Goal: Task Accomplishment & Management: Manage account settings

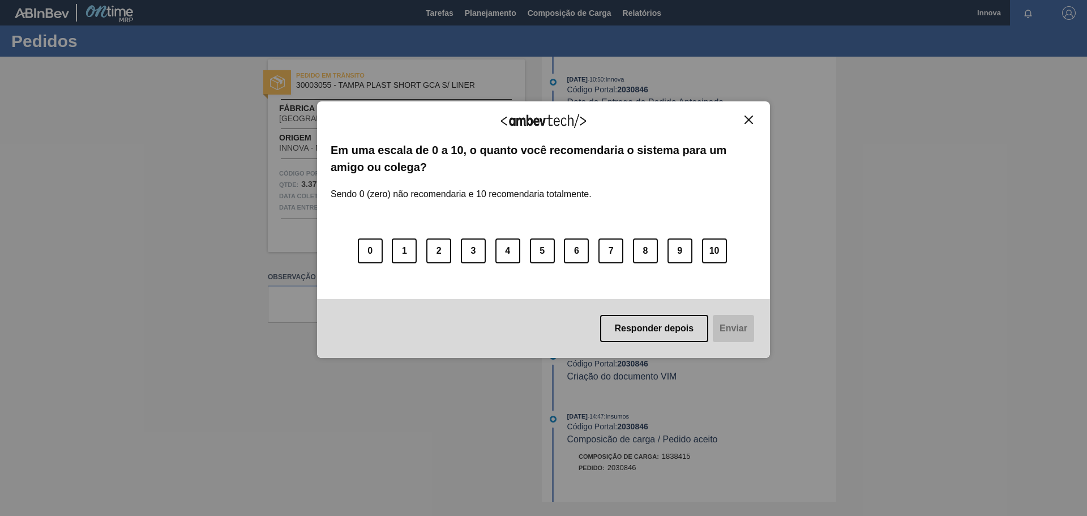
click at [754, 113] on div "Agradecemos seu feedback! Em uma escala de 0 a 10, o quanto você recomendaria o…" at bounding box center [543, 229] width 453 height 257
click at [750, 115] on img "Close" at bounding box center [748, 119] width 8 height 8
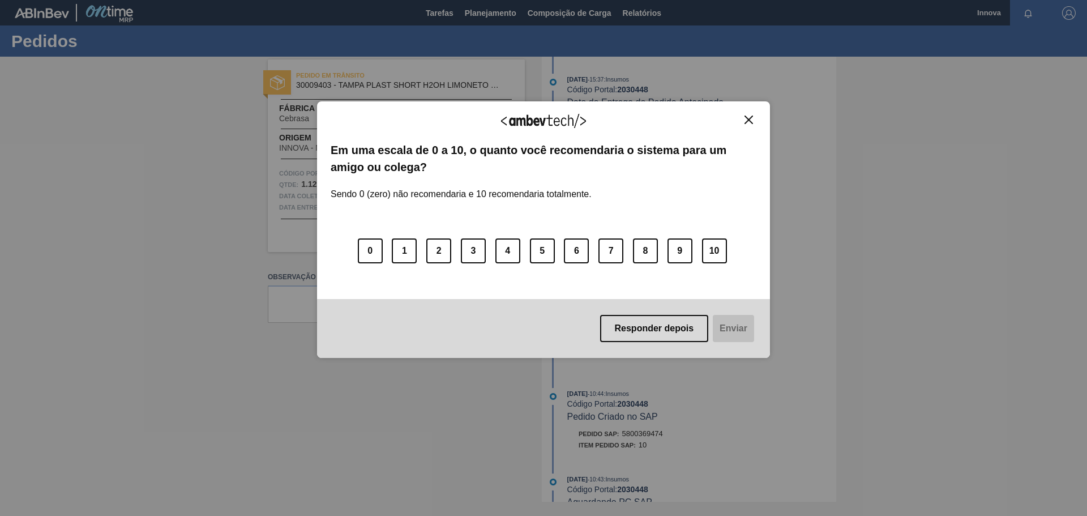
click at [746, 119] on img "Close" at bounding box center [748, 119] width 8 height 8
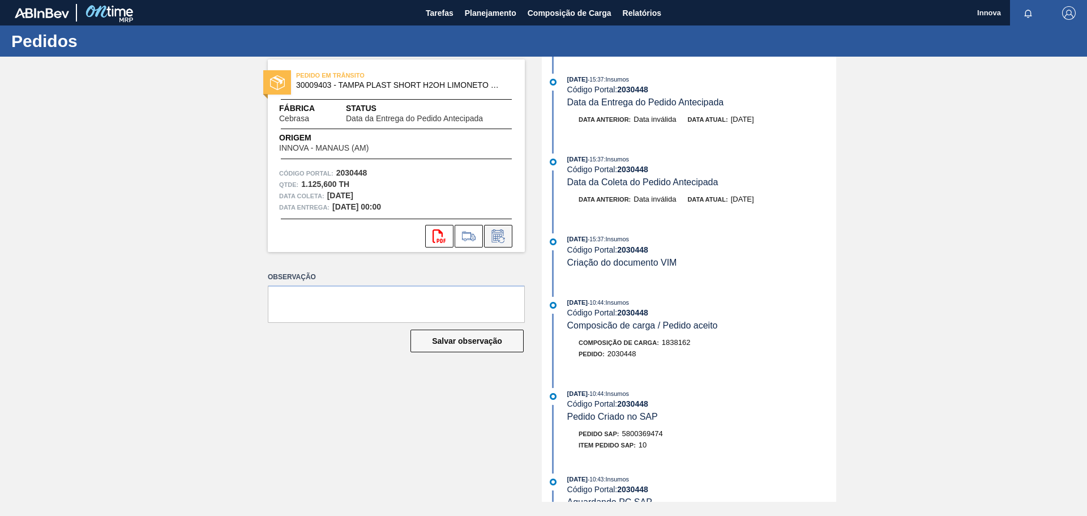
click at [503, 232] on icon at bounding box center [498, 235] width 12 height 13
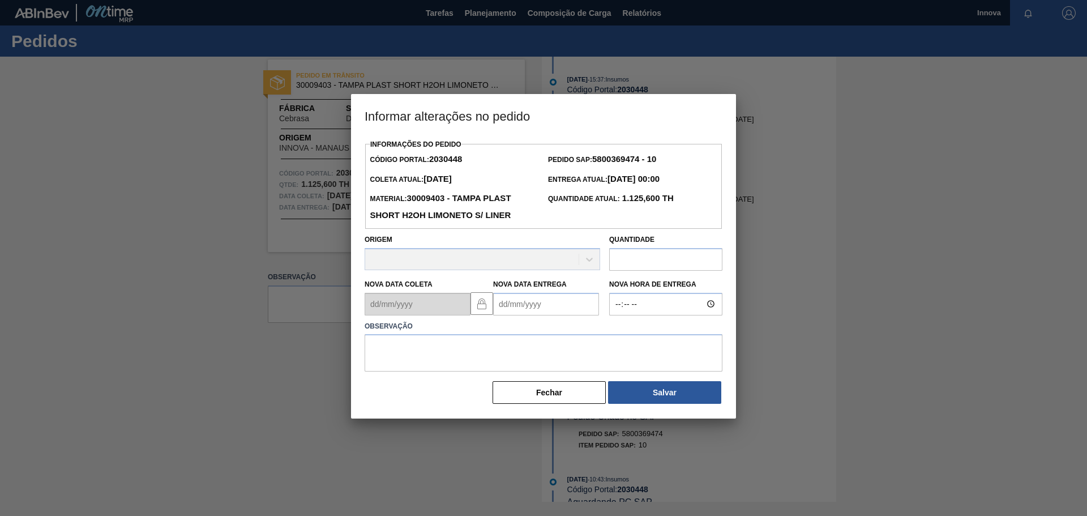
click at [559, 313] on Entrega2030448 "Nova Data Entrega" at bounding box center [546, 304] width 106 height 23
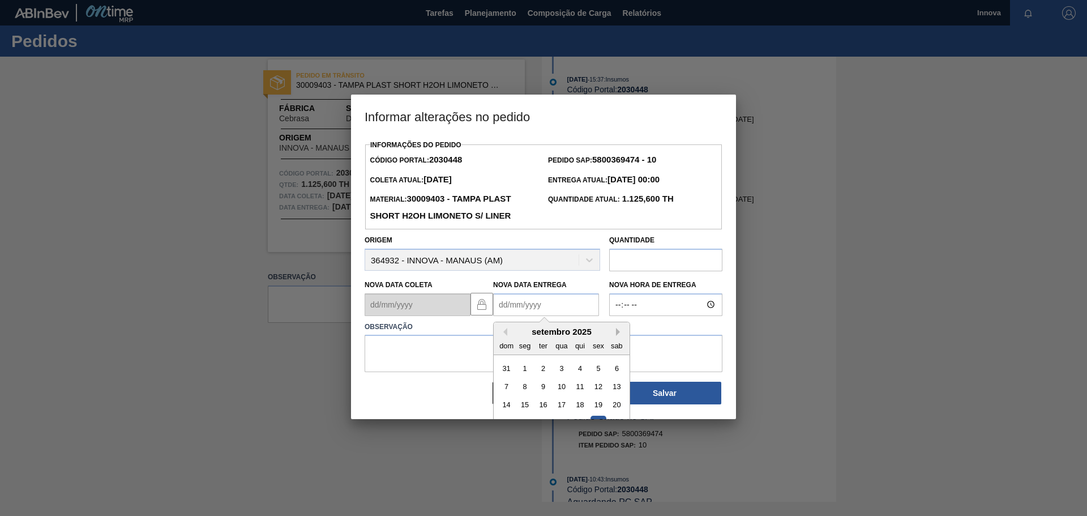
click at [618, 335] on button "Next Month" at bounding box center [620, 332] width 8 height 8
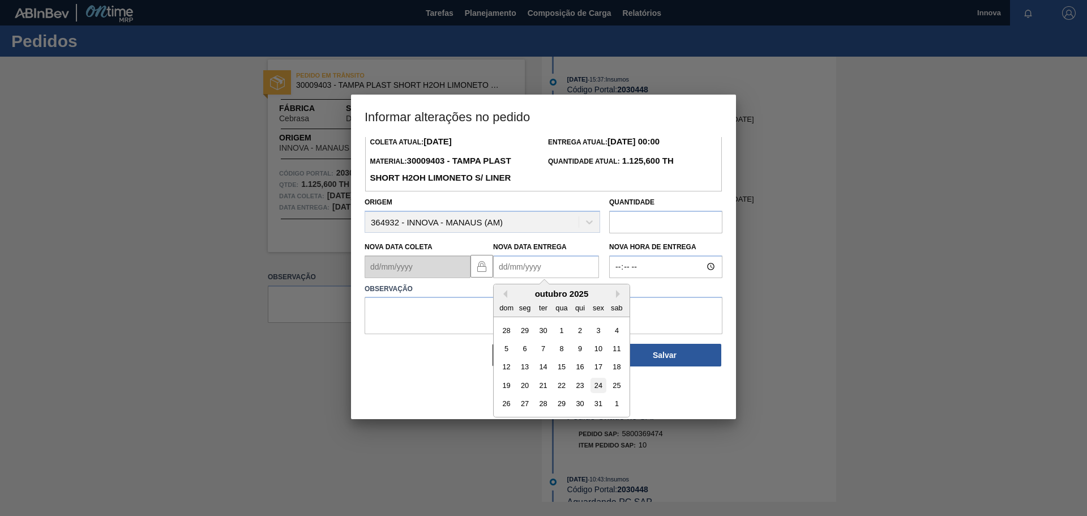
click at [597, 389] on div "24" at bounding box center [597, 385] width 15 height 15
type Entrega2030448 "[DATE]"
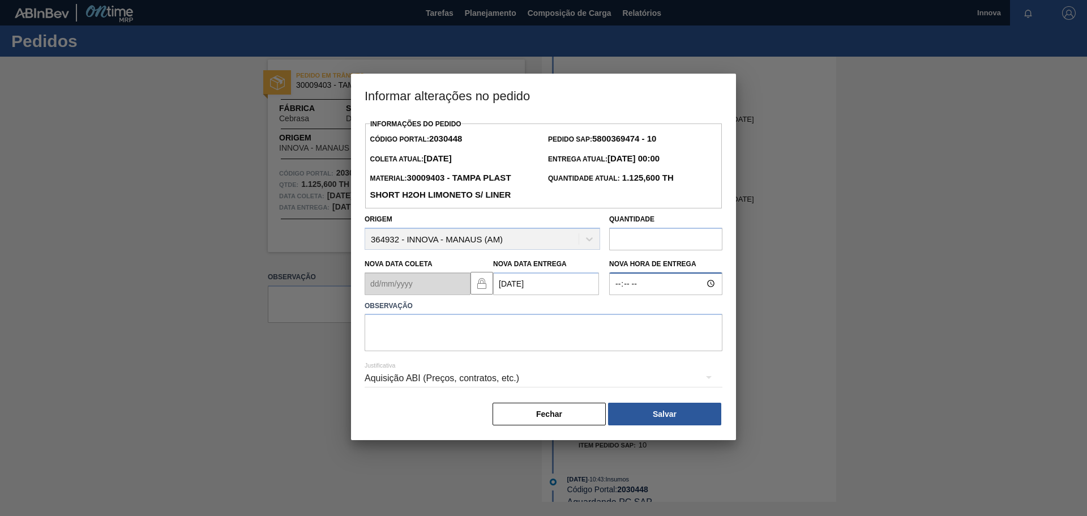
type input "08:00"
type textarea "[DATE] 08h00"
click at [649, 405] on button "Salvar" at bounding box center [664, 414] width 113 height 23
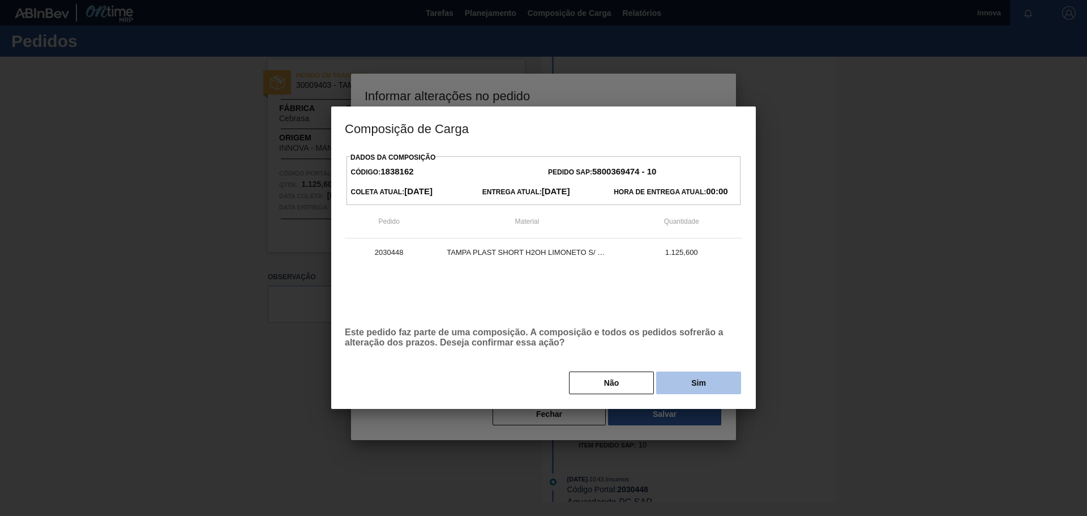
click at [691, 381] on button "Sim" at bounding box center [698, 382] width 85 height 23
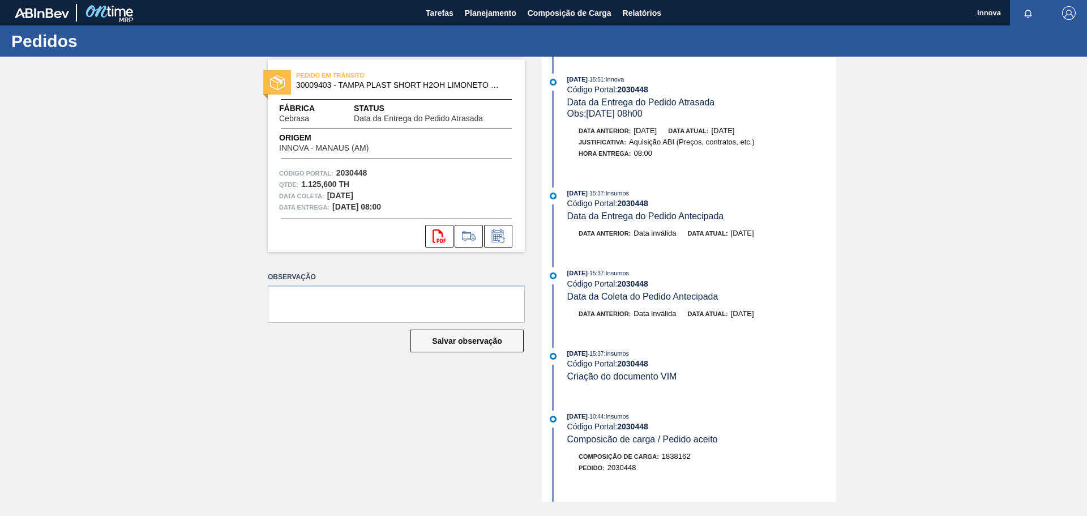
drag, startPoint x: 152, startPoint y: 156, endPoint x: 204, endPoint y: 53, distance: 114.9
click at [152, 156] on div "PEDIDO EM TRÂNSITO 30009403 - TAMPA PLAST SHORT H2OH LIMONETO S/ LINER Fábrica …" at bounding box center [543, 279] width 1087 height 445
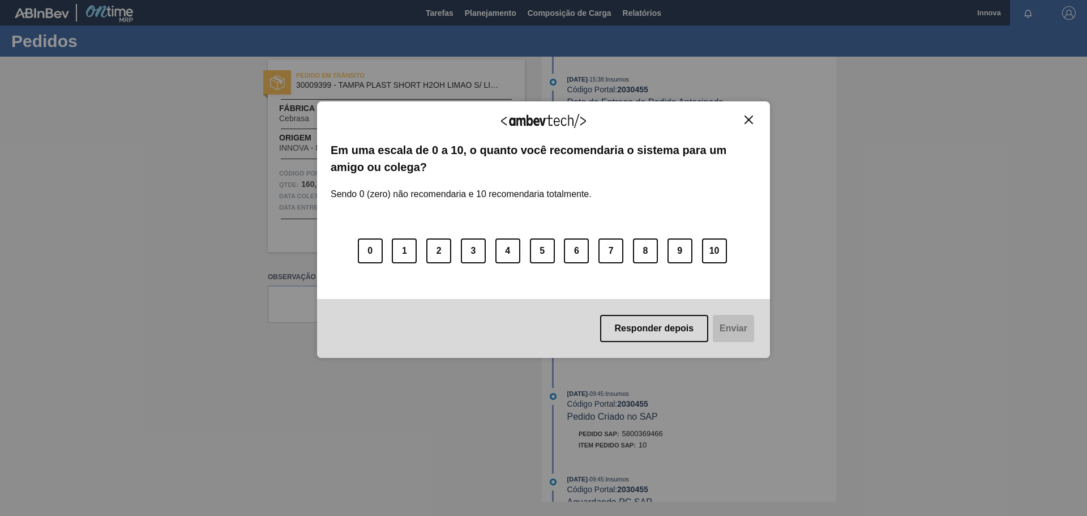
drag, startPoint x: 759, startPoint y: 122, endPoint x: 752, endPoint y: 121, distance: 7.6
click at [759, 122] on div "Agradecemos seu feedback! Em uma escala de 0 a 10, o quanto você recomendaria o…" at bounding box center [543, 229] width 453 height 257
click at [747, 119] on img "Close" at bounding box center [748, 119] width 8 height 8
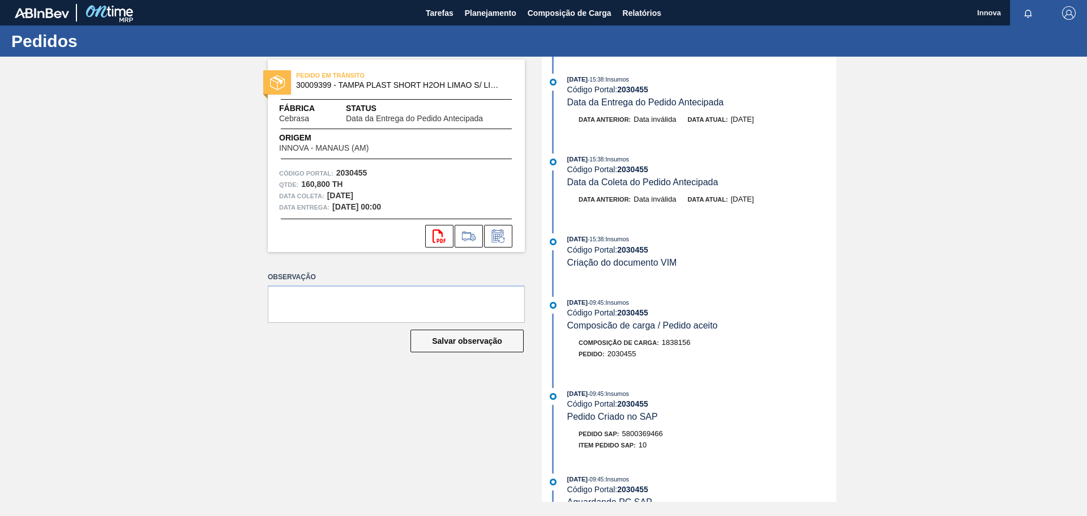
click at [224, 205] on div "PEDIDO EM TRÂNSITO 30009399 - TAMPA PLAST SHORT H2OH LIMAO S/ LINER Fábrica Ceb…" at bounding box center [543, 279] width 1087 height 445
click at [498, 233] on icon at bounding box center [498, 235] width 12 height 13
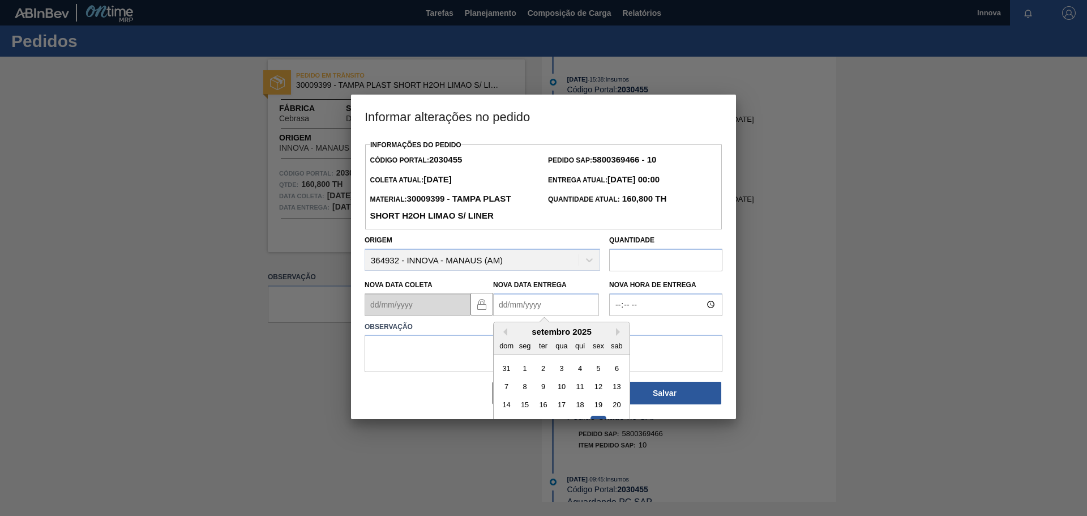
click at [545, 310] on Entrega2030455 "Nova Data Entrega" at bounding box center [546, 304] width 106 height 23
click at [619, 335] on button "Next Month" at bounding box center [620, 332] width 8 height 8
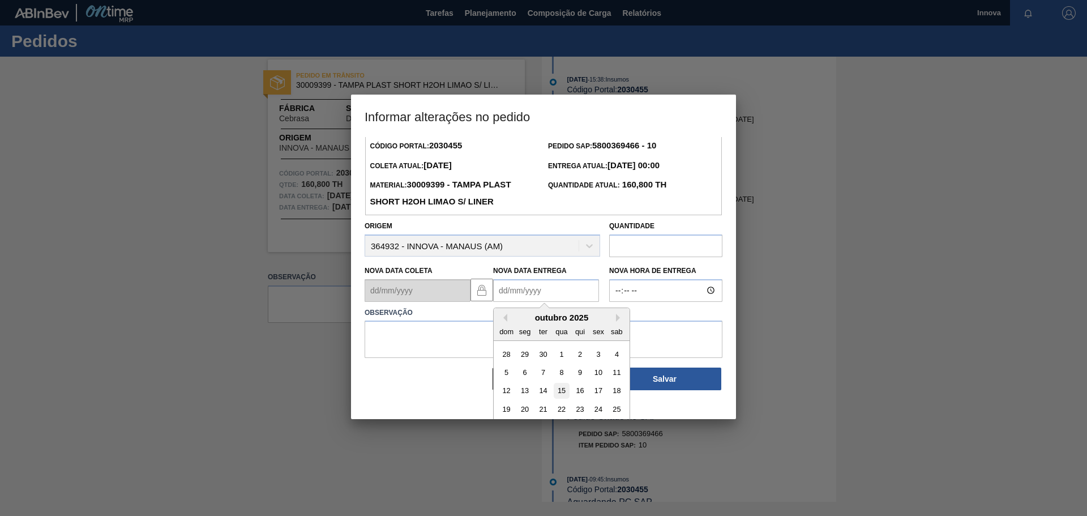
scroll to position [38, 0]
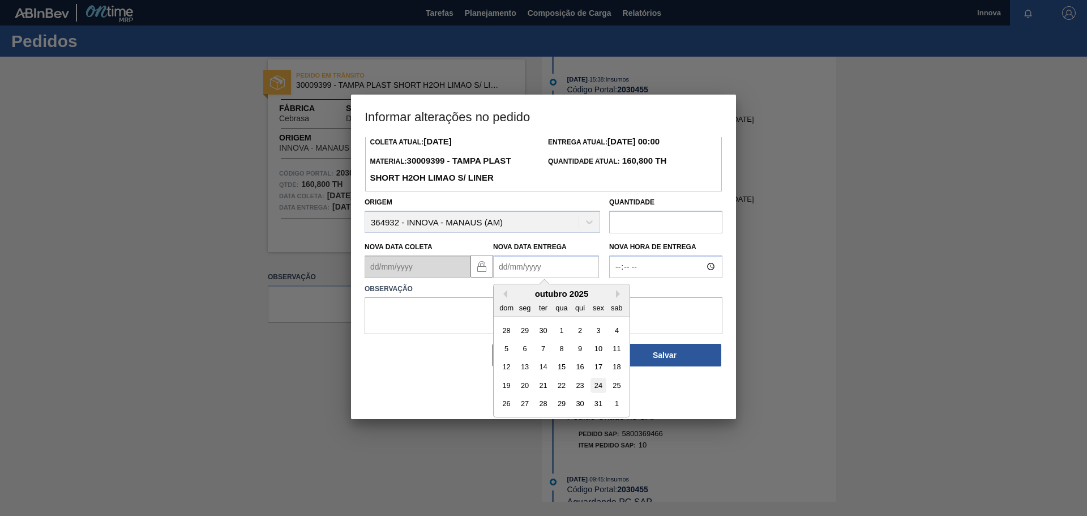
click at [594, 388] on div "24" at bounding box center [597, 385] width 15 height 15
type Entrega2030455 "[DATE]"
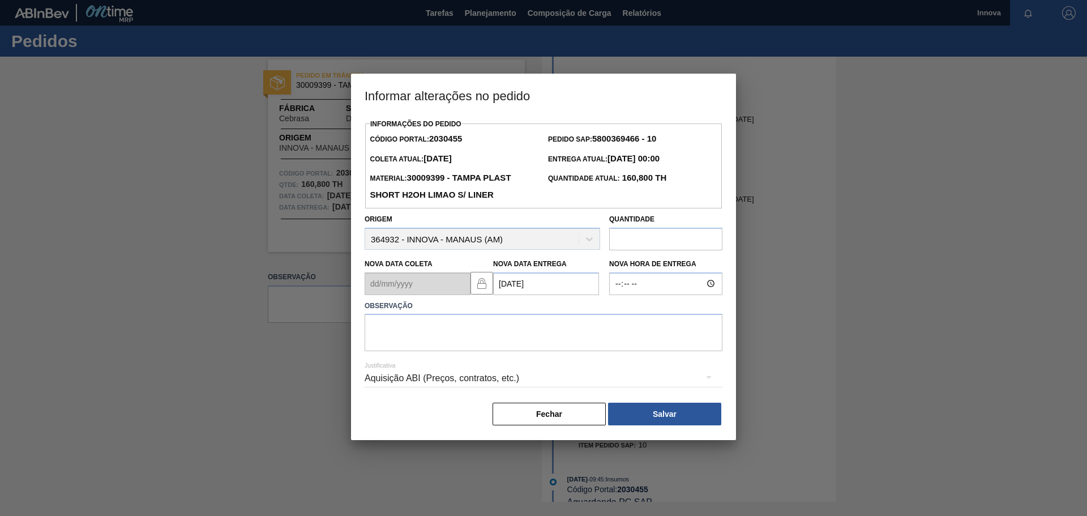
scroll to position [0, 0]
type input "08:00"
type textarea "[DATE] 08h00"
click at [643, 412] on button "Salvar" at bounding box center [664, 414] width 113 height 23
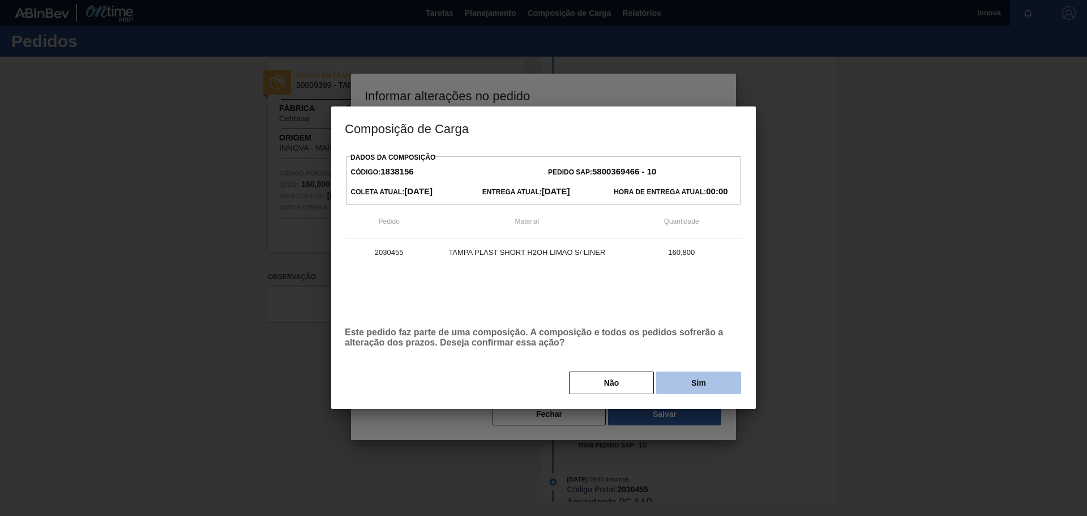
click at [726, 389] on button "Sim" at bounding box center [698, 382] width 85 height 23
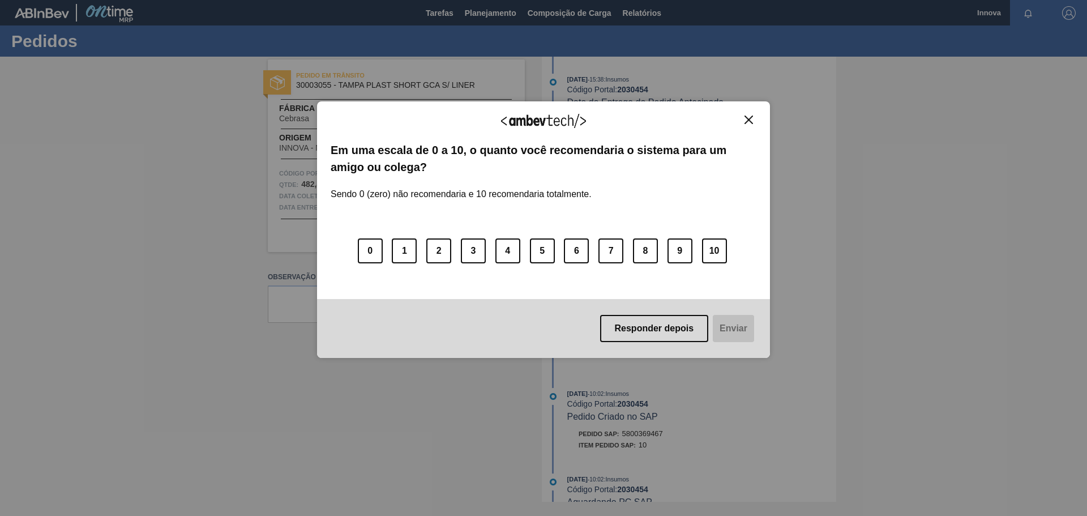
click at [752, 118] on img "Close" at bounding box center [748, 119] width 8 height 8
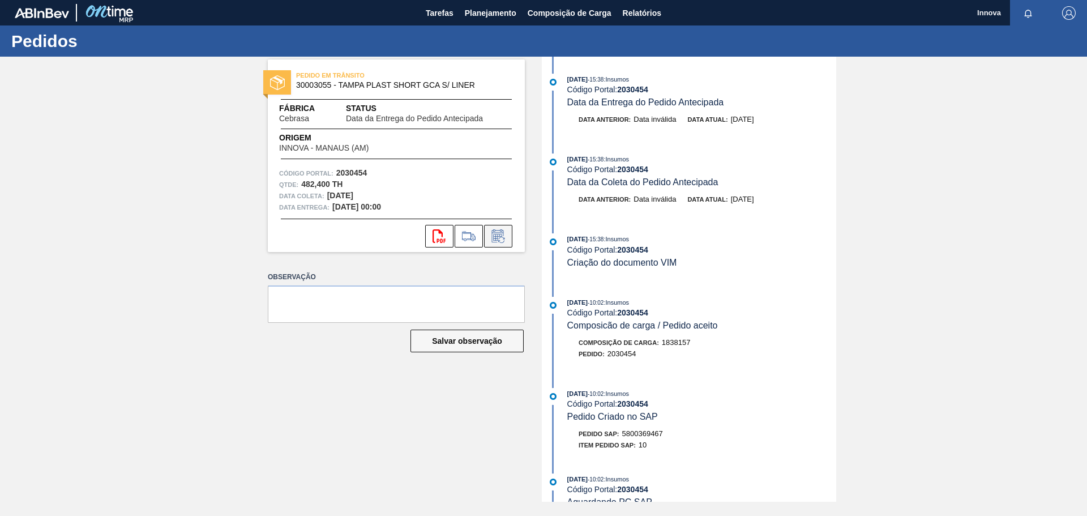
click at [506, 239] on icon at bounding box center [498, 236] width 18 height 14
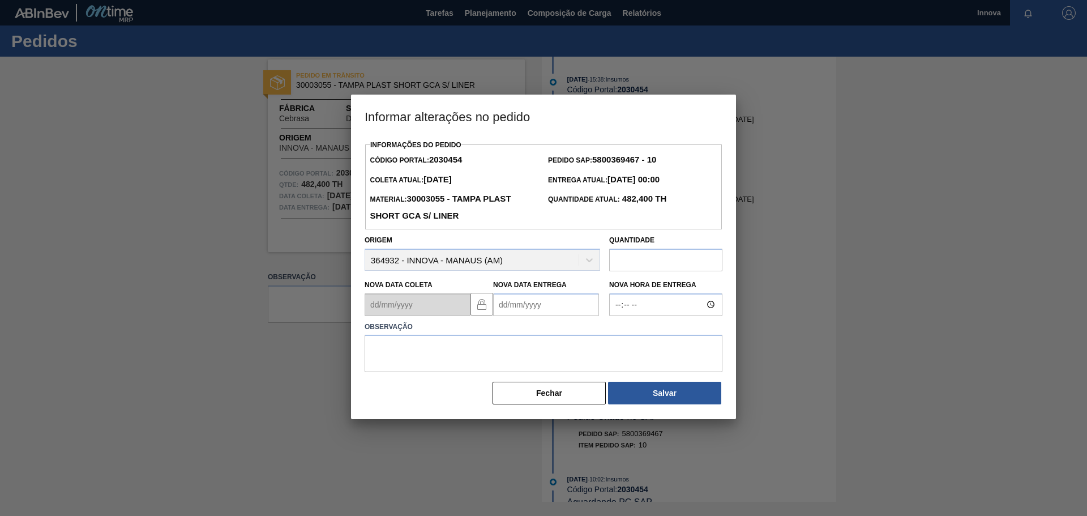
click at [572, 309] on Entrega2030454 "Nova Data Entrega" at bounding box center [546, 304] width 106 height 23
click at [622, 330] on button "Next Month" at bounding box center [620, 332] width 8 height 8
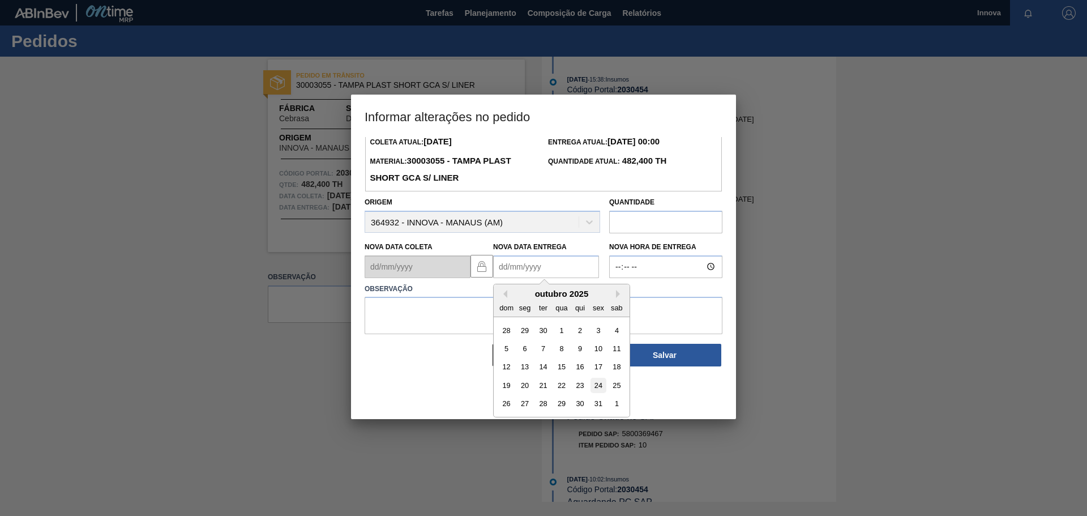
click at [600, 385] on div "24" at bounding box center [597, 385] width 15 height 15
type Entrega2030454 "[DATE]"
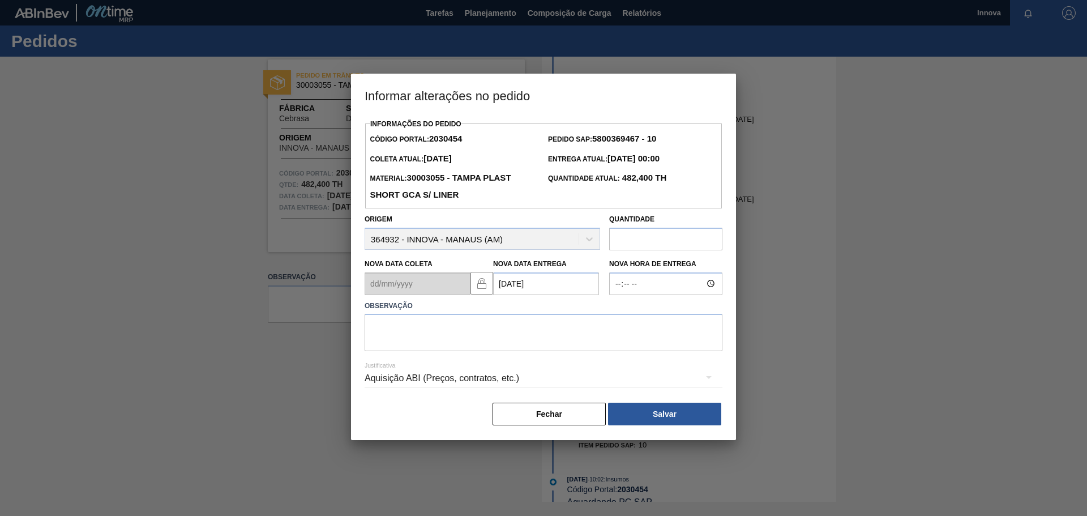
scroll to position [0, 0]
type input "08:00"
type textarea "[DATE] 08h00"
click at [650, 414] on button "Salvar" at bounding box center [664, 414] width 113 height 23
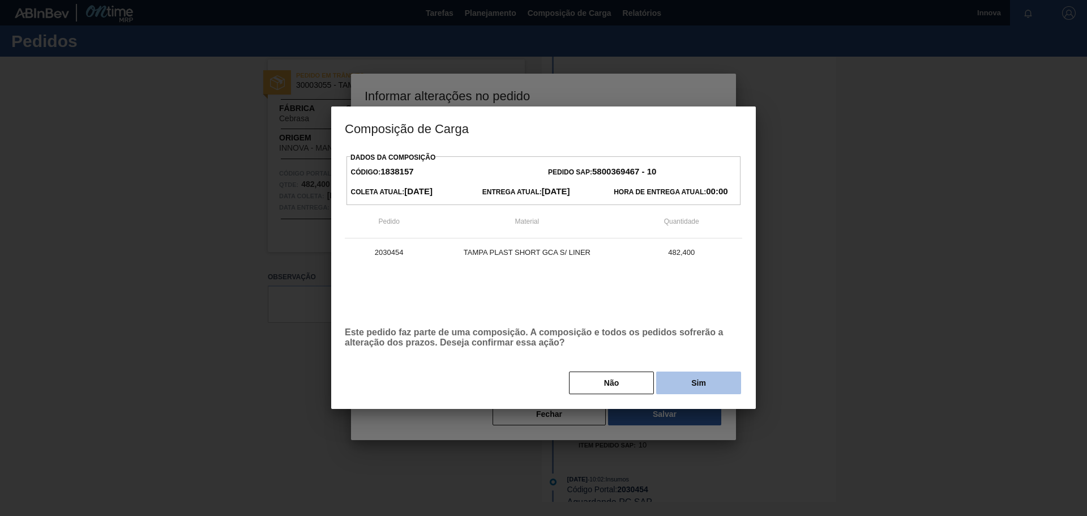
click at [687, 378] on button "Sim" at bounding box center [698, 382] width 85 height 23
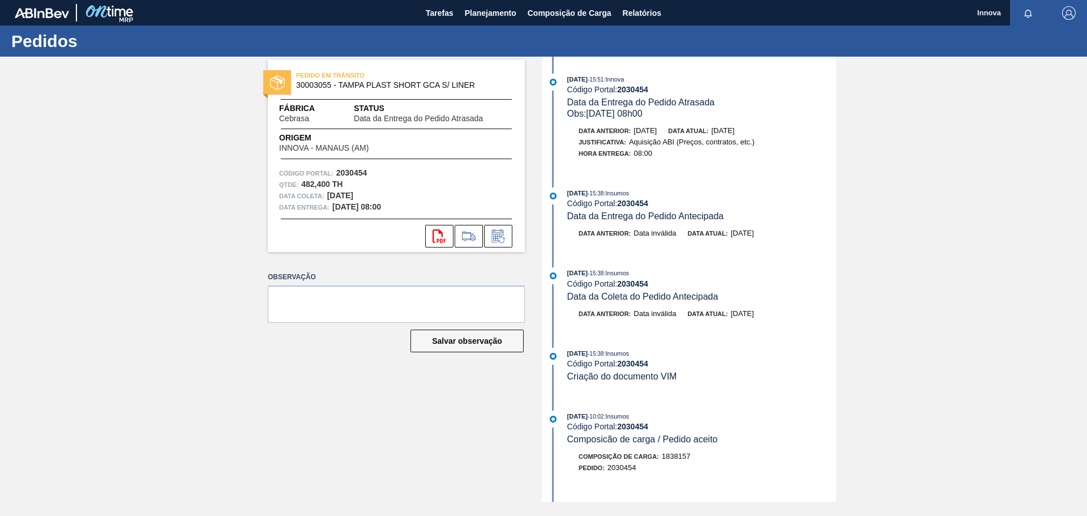
click at [222, 203] on div "PEDIDO EM TRÂNSITO 30003055 - TAMPA PLAST SHORT GCA S/ LINER Fábrica Cebrasa St…" at bounding box center [543, 279] width 1087 height 445
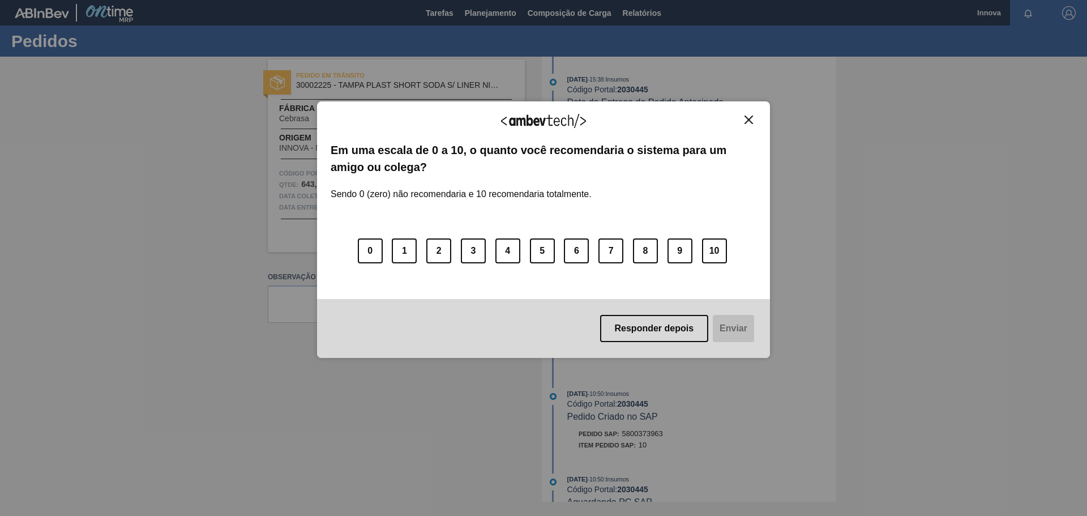
click at [748, 118] on img "Close" at bounding box center [748, 119] width 8 height 8
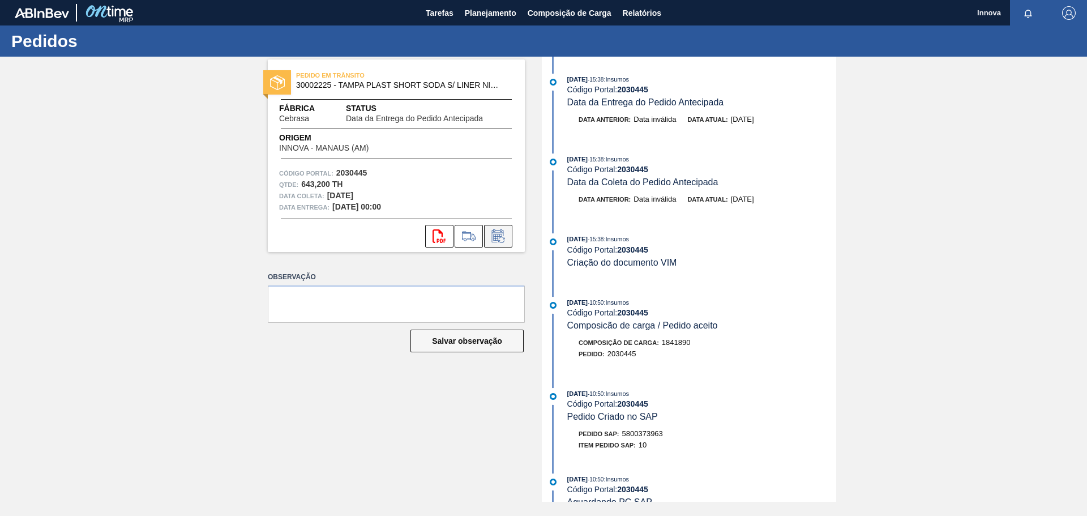
click at [498, 243] on button at bounding box center [498, 236] width 28 height 23
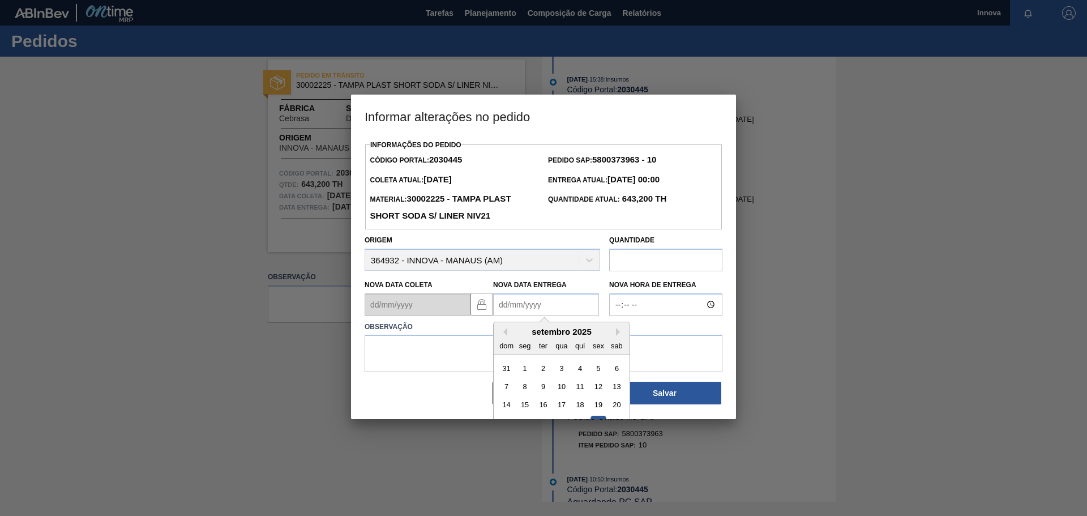
click at [506, 296] on Entrega2030445 "Nova Data Entrega" at bounding box center [546, 304] width 106 height 23
click at [620, 331] on button "Next Month" at bounding box center [620, 332] width 8 height 8
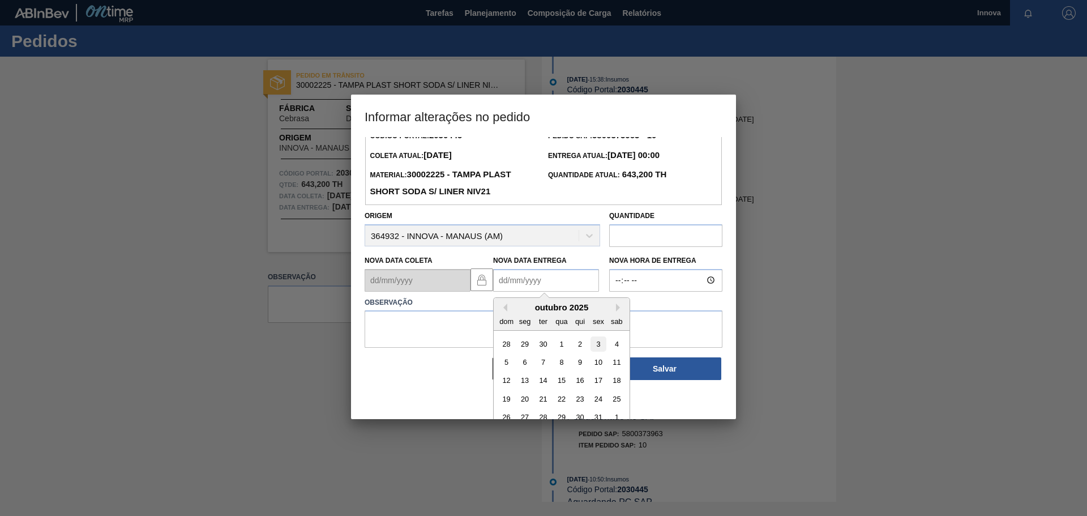
scroll to position [38, 0]
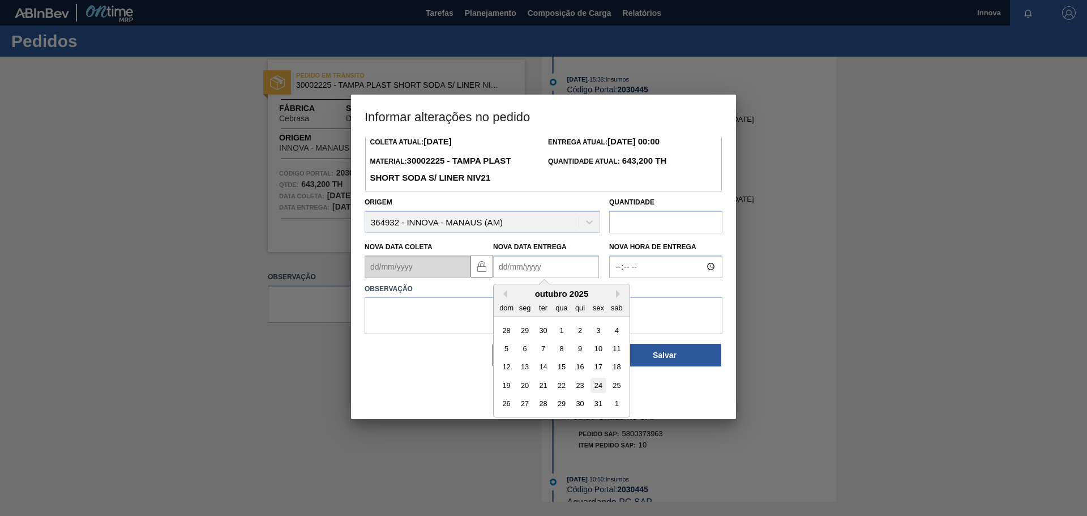
click at [598, 386] on div "24" at bounding box center [597, 385] width 15 height 15
type Entrega2030445 "[DATE]"
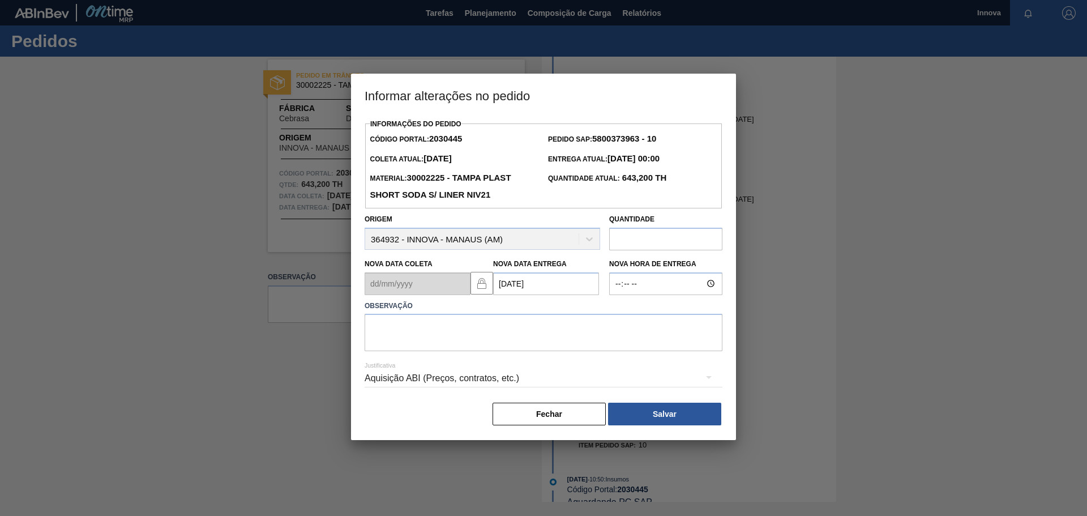
scroll to position [0, 0]
type input "08:00"
type textarea "[DATE] 08h00"
click at [661, 410] on button "Salvar" at bounding box center [664, 414] width 113 height 23
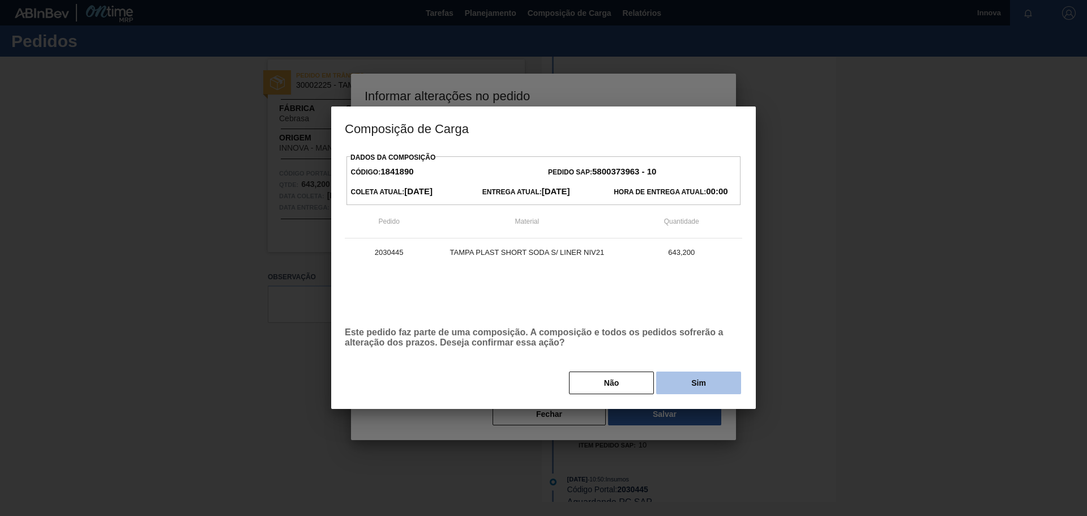
click at [699, 386] on button "Sim" at bounding box center [698, 382] width 85 height 23
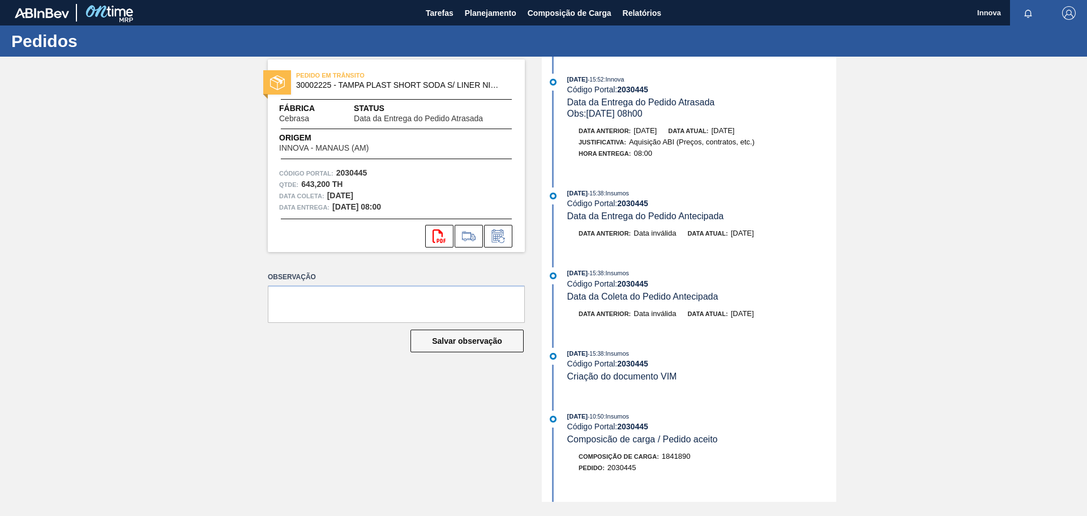
drag, startPoint x: 225, startPoint y: 136, endPoint x: 242, endPoint y: 58, distance: 80.0
click at [225, 136] on div "PEDIDO EM TRÂNSITO 30002225 - TAMPA PLAST SHORT SODA S/ LINER NIV21 Fábrica Ceb…" at bounding box center [543, 279] width 1087 height 445
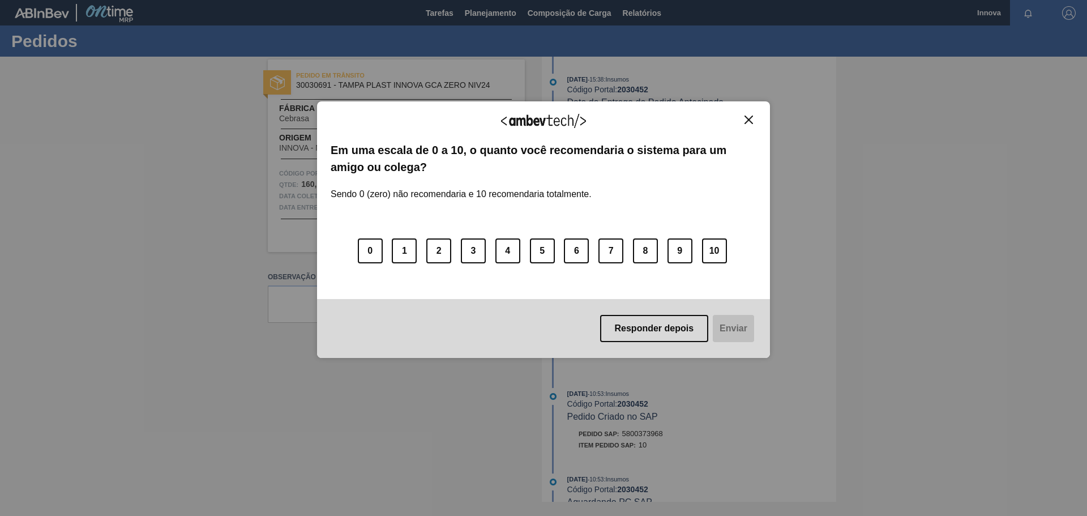
click at [752, 117] on img "Close" at bounding box center [748, 119] width 8 height 8
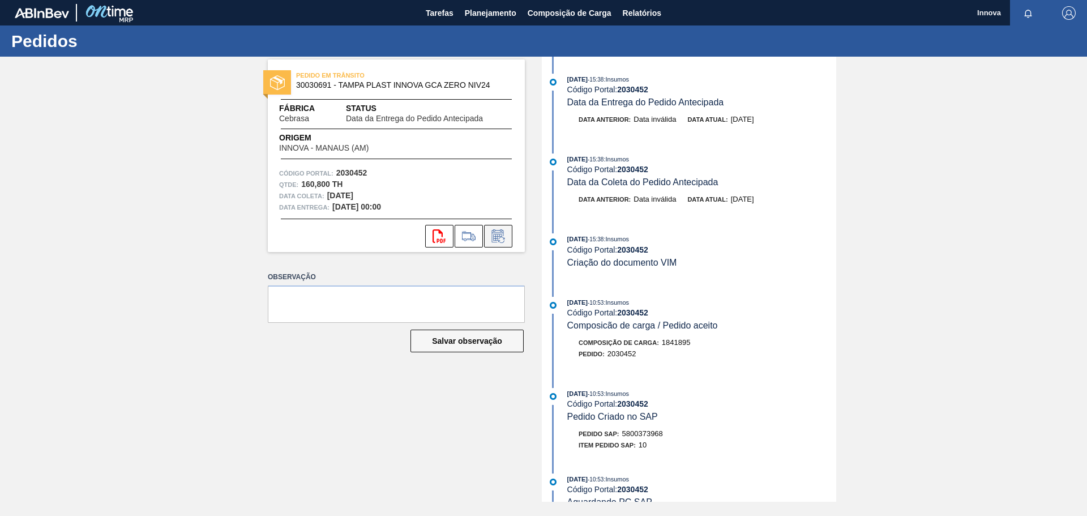
click at [493, 234] on icon at bounding box center [498, 236] width 18 height 14
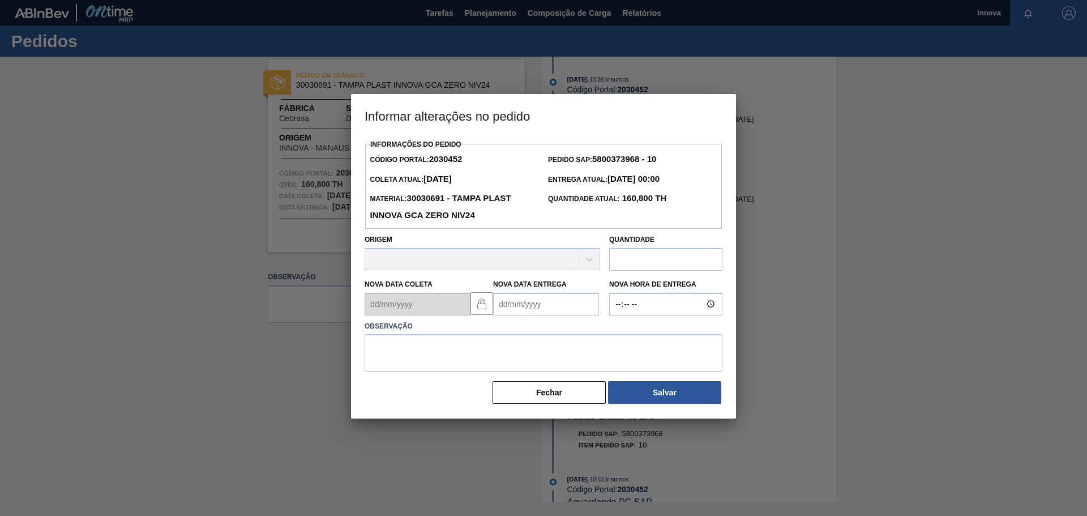
click at [554, 305] on Entrega2030452 "Nova Data Entrega" at bounding box center [546, 304] width 106 height 23
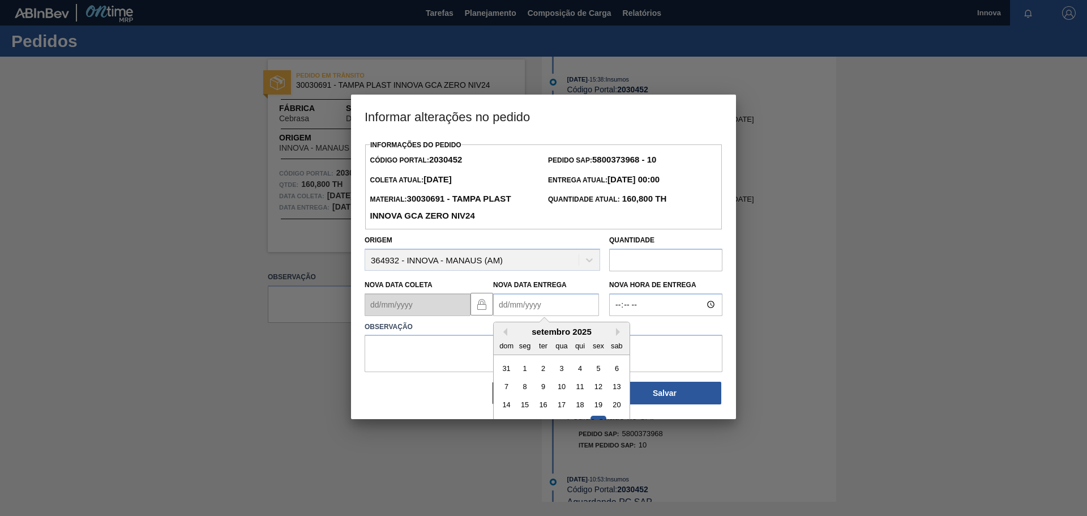
click at [612, 333] on div "setembro 2025" at bounding box center [562, 332] width 136 height 10
click at [617, 333] on button "Next Month" at bounding box center [620, 332] width 8 height 8
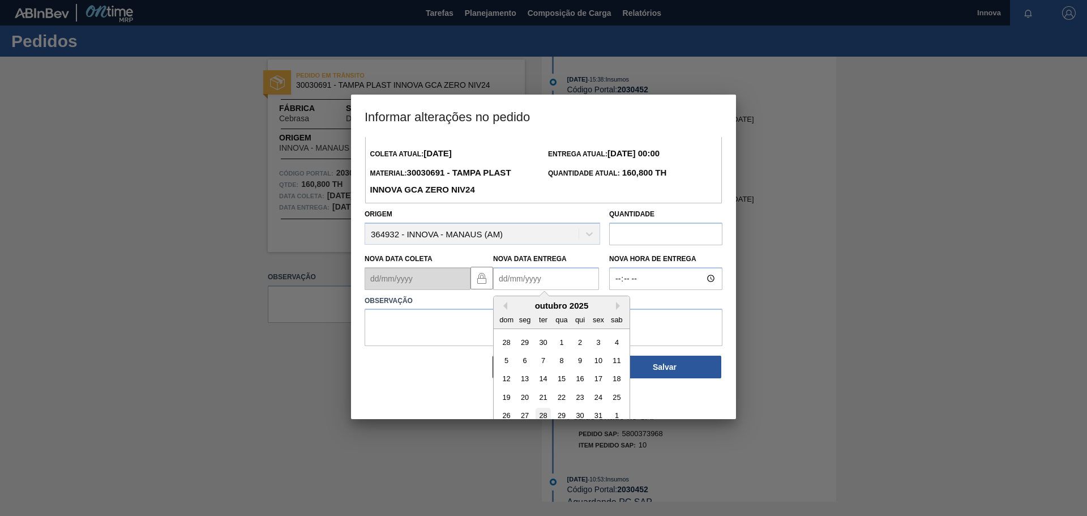
scroll to position [38, 0]
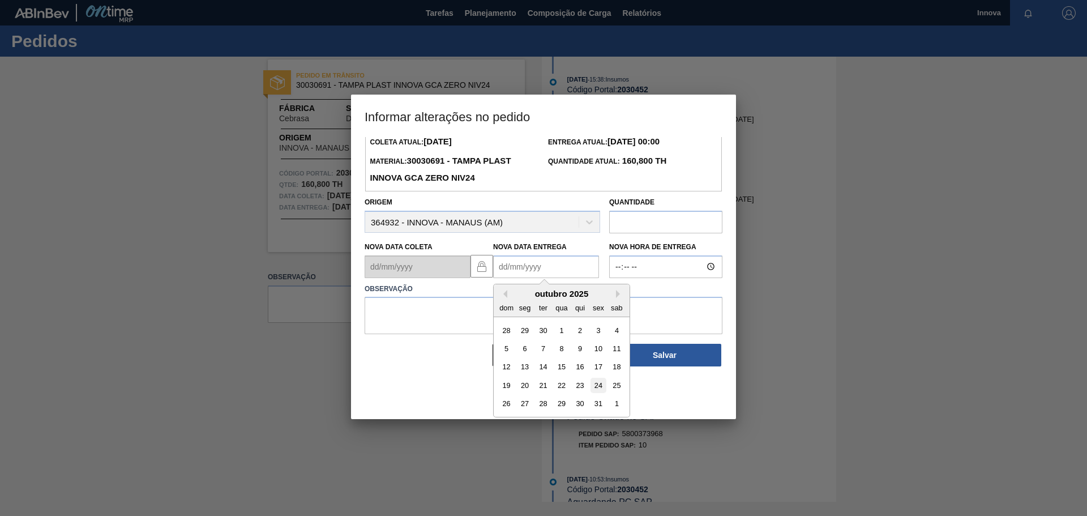
click at [594, 387] on div "24" at bounding box center [597, 385] width 15 height 15
type Entrega2030452 "[DATE]"
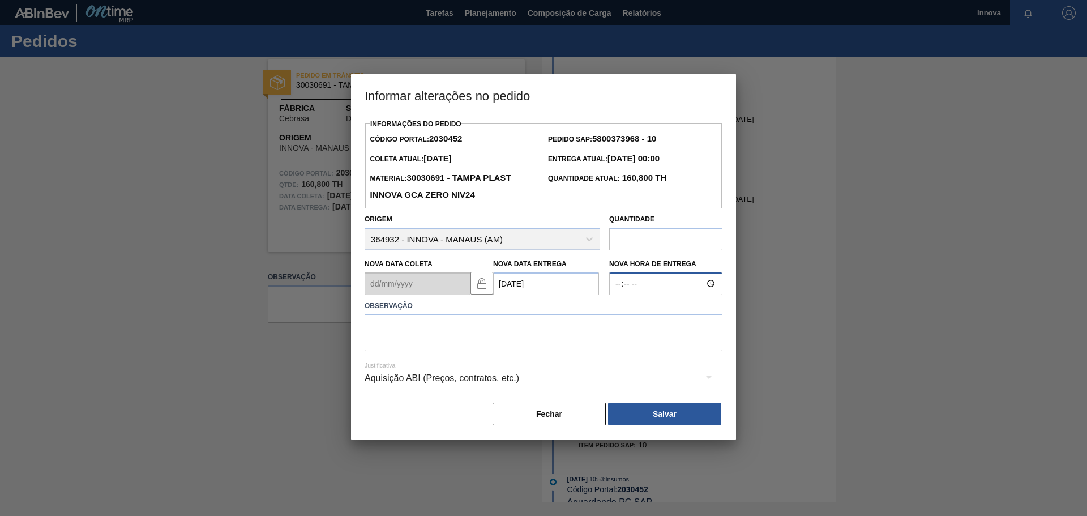
type input "08:00"
type textarea "[DATE] 08h00"
click at [690, 411] on button "Salvar" at bounding box center [664, 414] width 113 height 23
click at [677, 406] on button "Salvar" at bounding box center [664, 414] width 113 height 23
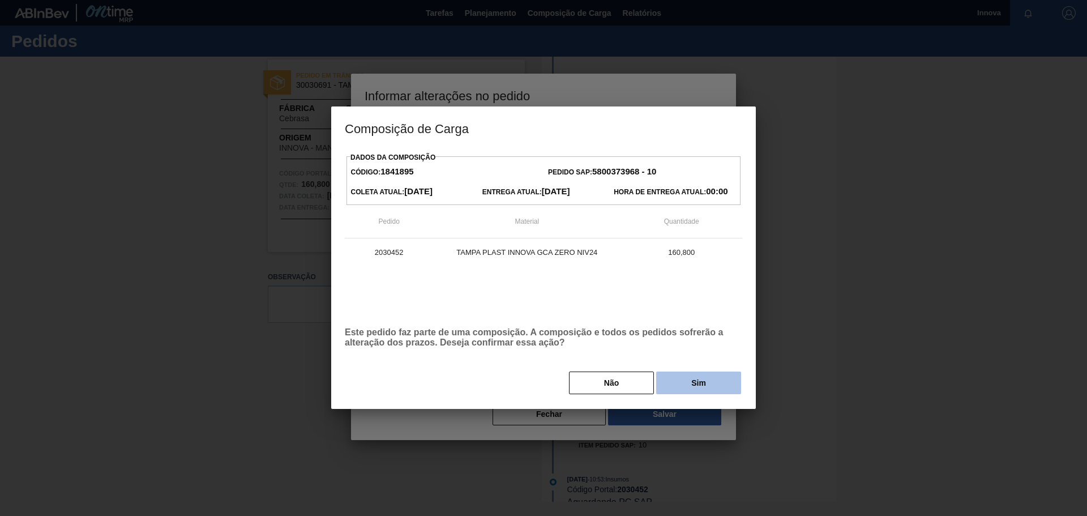
click at [703, 388] on button "Sim" at bounding box center [698, 382] width 85 height 23
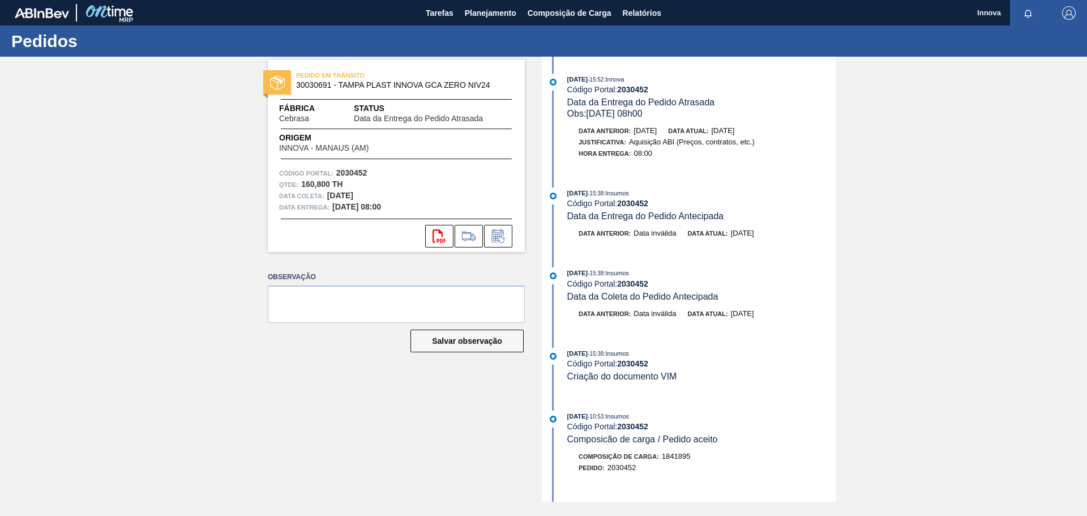
click at [148, 123] on div "PEDIDO EM TRÂNSITO 30030691 - TAMPA PLAST INNOVA GCA ZERO NIV24 Fábrica Cebrasa…" at bounding box center [543, 279] width 1087 height 445
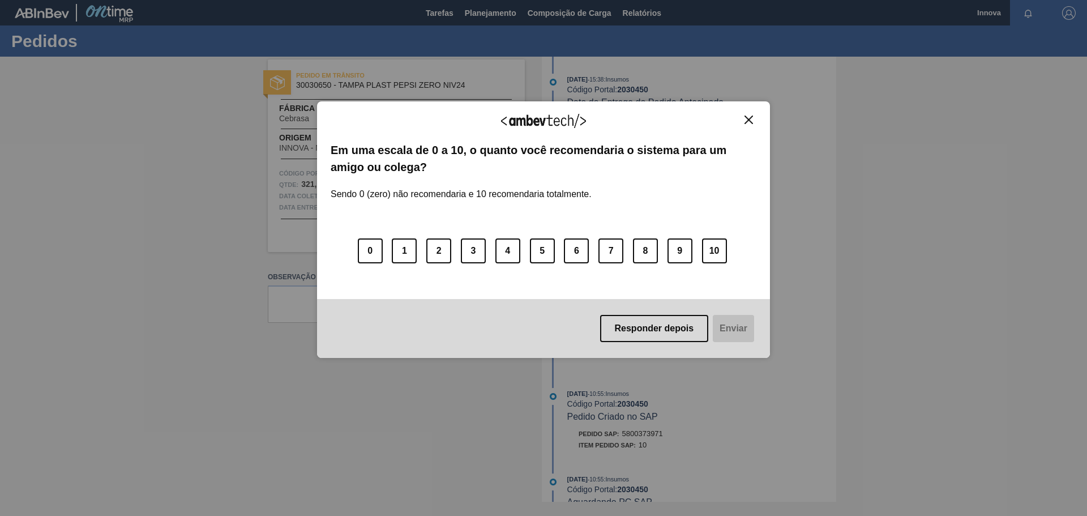
click at [749, 119] on img "Close" at bounding box center [748, 119] width 8 height 8
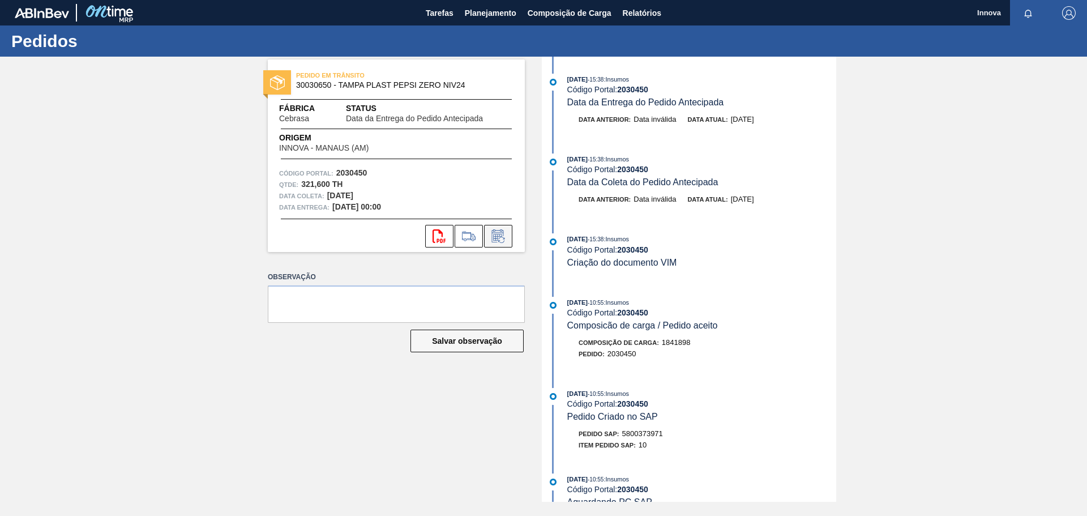
click at [497, 236] on icon at bounding box center [498, 236] width 18 height 14
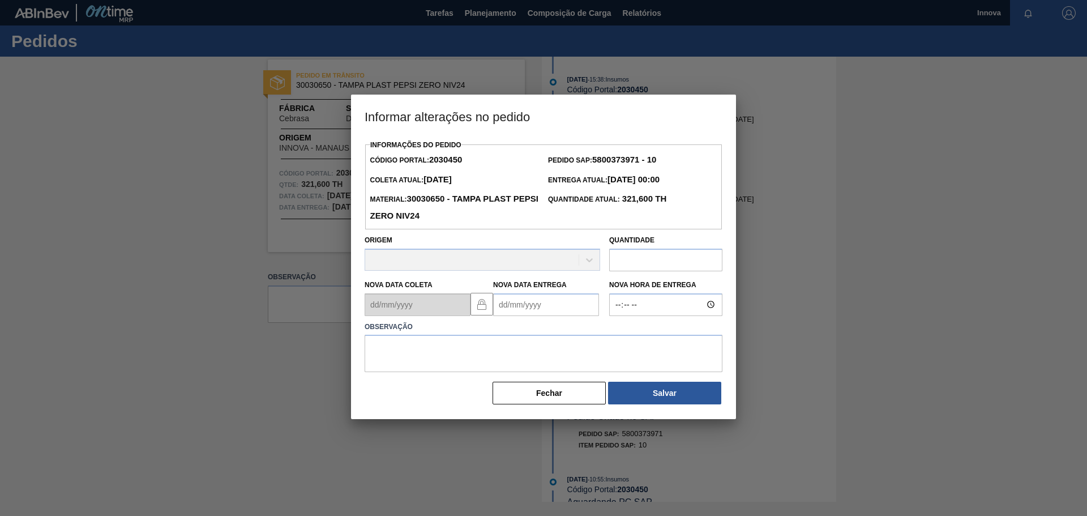
click at [529, 304] on Entrega2030450 "Nova Data Entrega" at bounding box center [546, 304] width 106 height 23
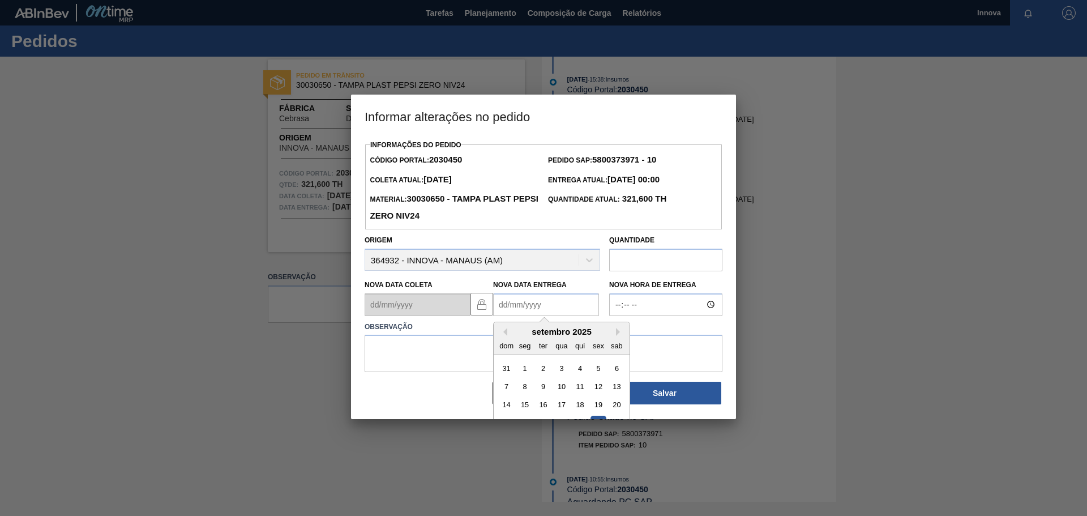
click at [615, 336] on div "setembro 2025" at bounding box center [562, 332] width 136 height 10
click at [619, 333] on button "Next Month" at bounding box center [620, 332] width 8 height 8
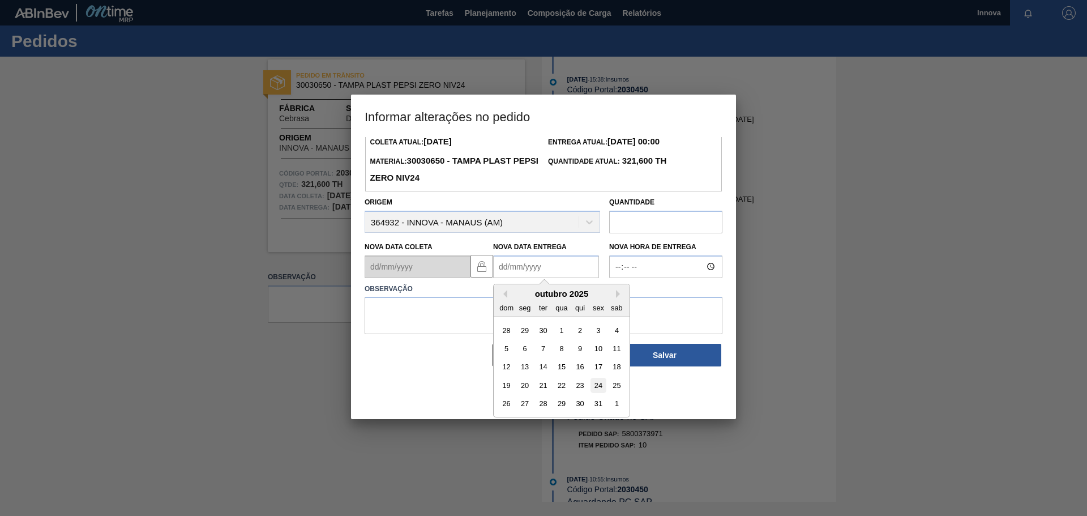
click at [596, 382] on div "24" at bounding box center [597, 385] width 15 height 15
type Entrega2030450 "[DATE]"
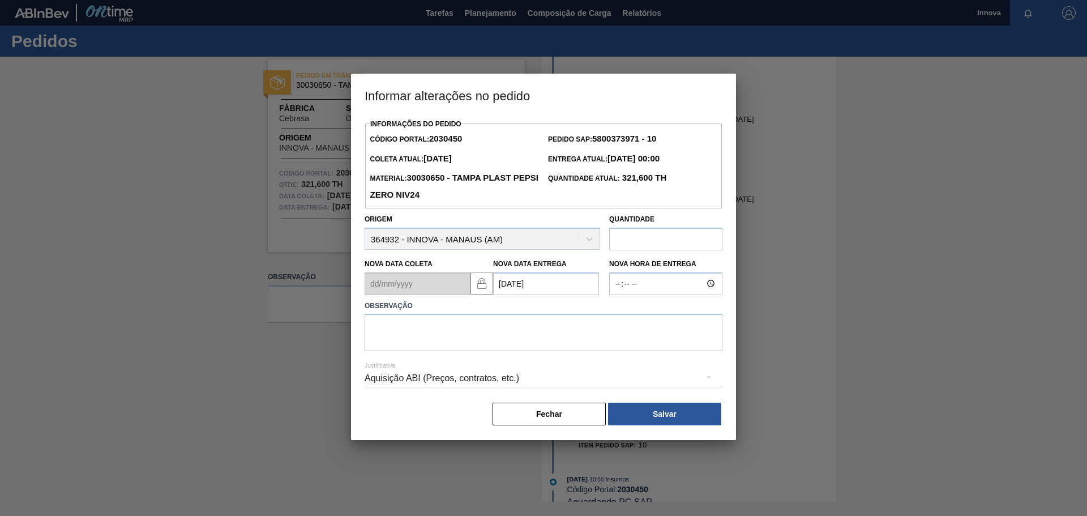
scroll to position [0, 0]
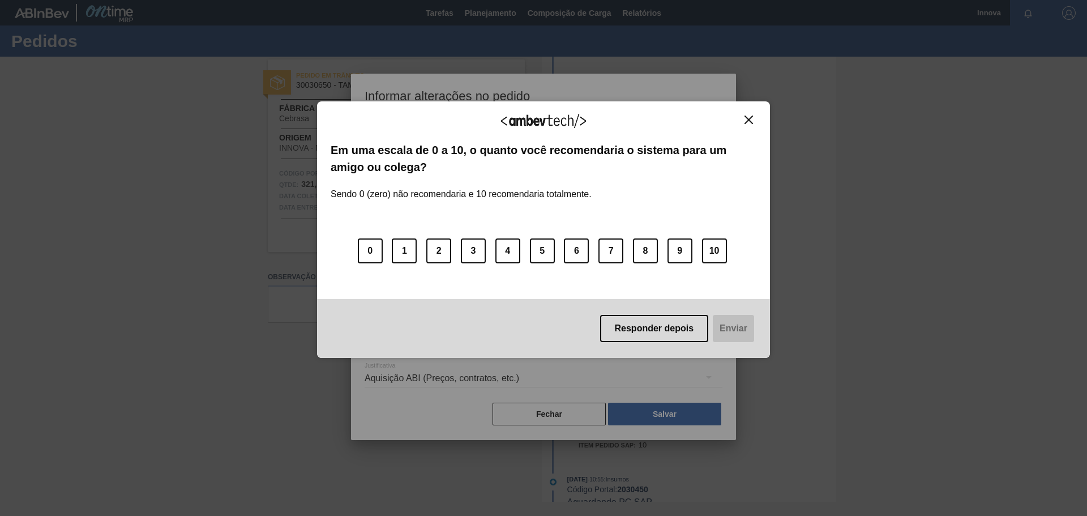
click at [747, 117] on img "Close" at bounding box center [748, 119] width 8 height 8
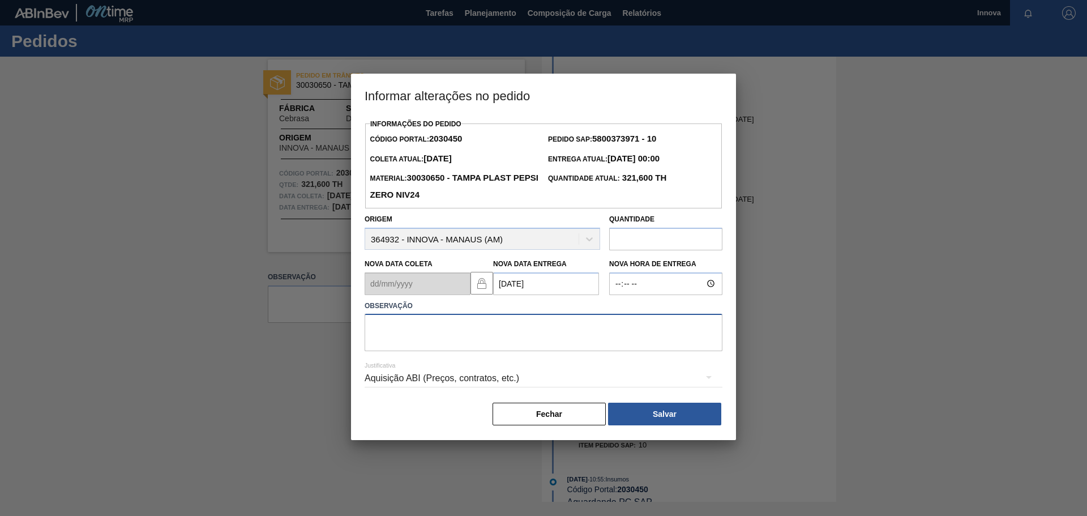
click at [631, 333] on textarea at bounding box center [544, 332] width 358 height 37
click at [653, 285] on input "Nova Hora de Entrega" at bounding box center [665, 283] width 113 height 23
type input "08:00"
type textarea "[DATE] 08h00"
click at [677, 405] on button "Salvar" at bounding box center [664, 414] width 113 height 23
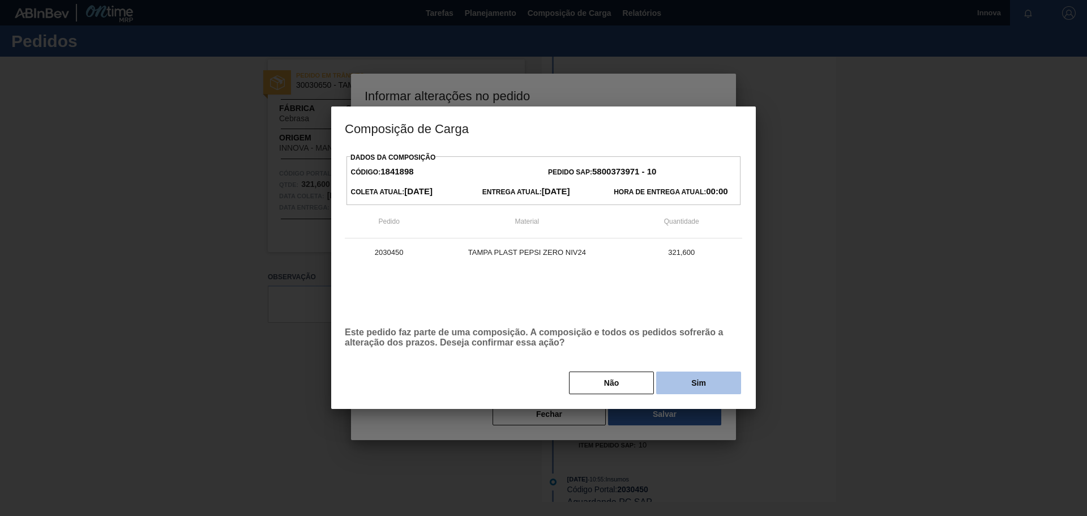
click at [696, 389] on button "Sim" at bounding box center [698, 382] width 85 height 23
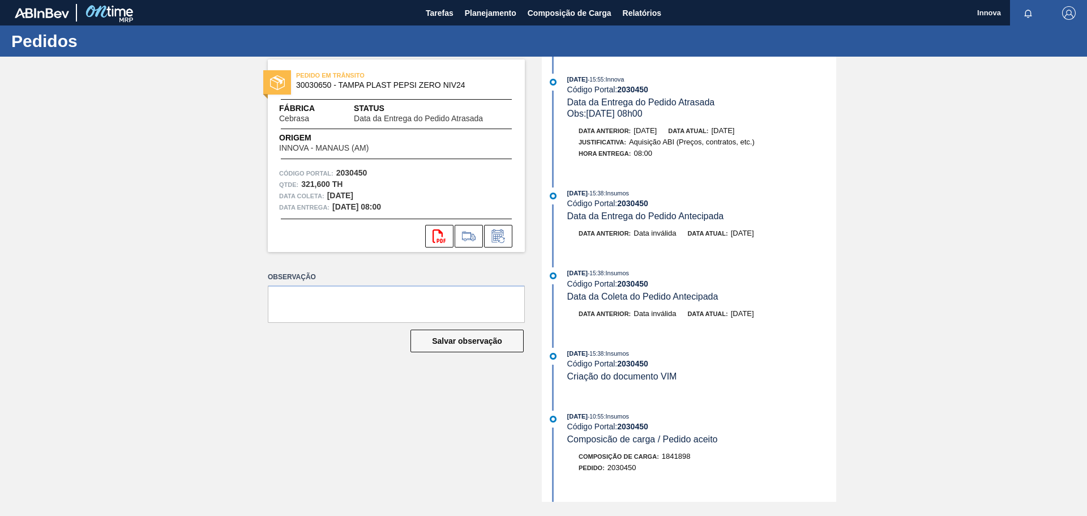
click at [252, 274] on div "PEDIDO EM TRÂNSITO 30030650 - TAMPA PLAST PEPSI ZERO NIV24 Fábrica Cebrasa Stat…" at bounding box center [388, 279] width 274 height 445
click at [496, 232] on icon at bounding box center [498, 236] width 18 height 14
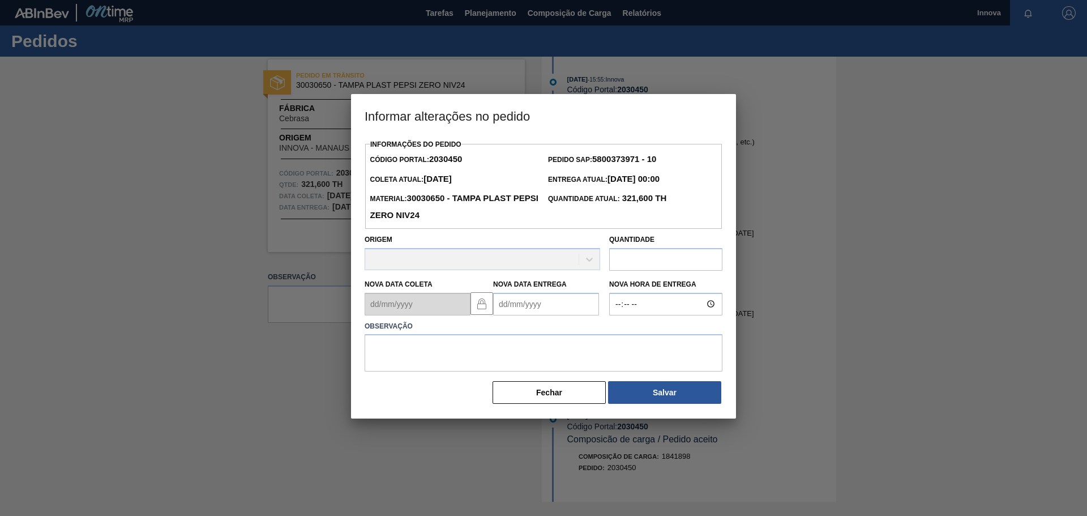
click at [583, 311] on Entrega2030450 "Nova Data Entrega" at bounding box center [546, 304] width 106 height 23
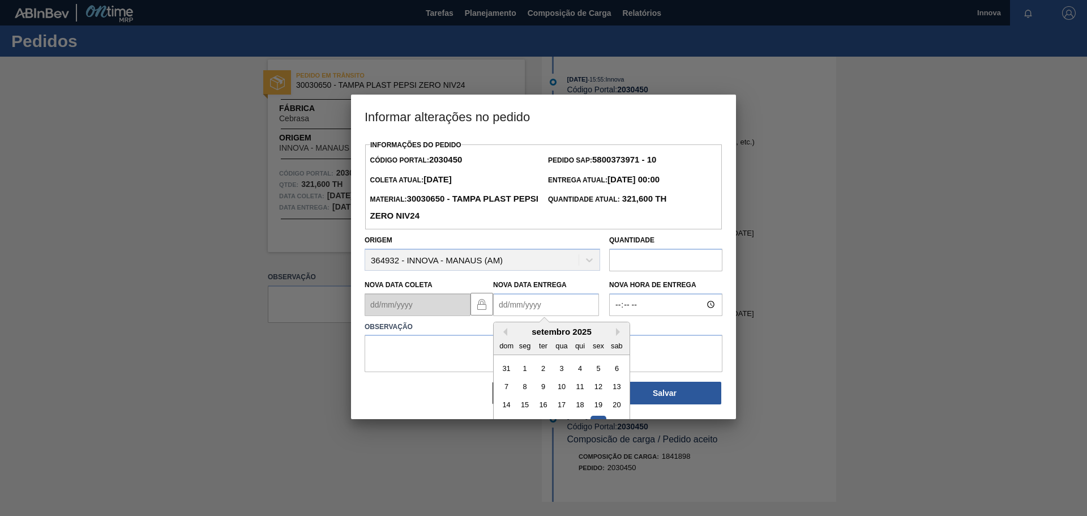
scroll to position [38, 0]
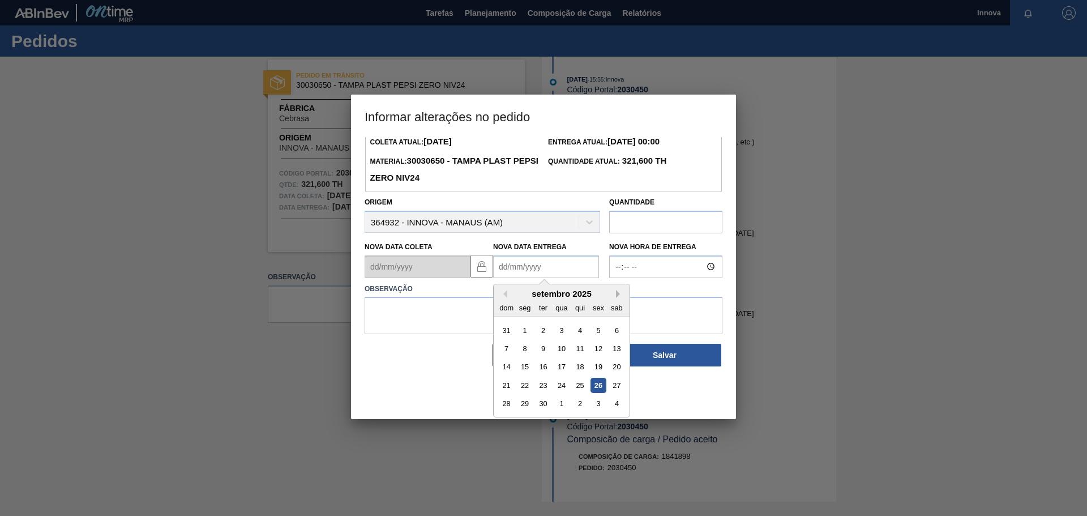
click at [621, 294] on button "Next Month" at bounding box center [620, 294] width 8 height 8
click at [600, 381] on div "24" at bounding box center [597, 385] width 15 height 15
type Entrega2030450 "[DATE]"
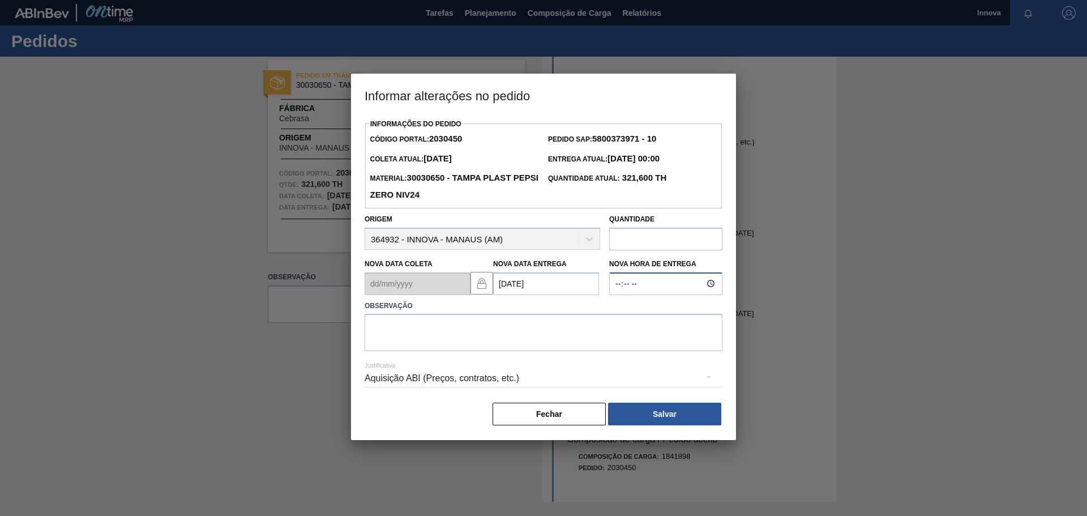
type input "08:00"
type textarea "[DATE] 08h00"
click at [648, 409] on button "Salvar" at bounding box center [664, 414] width 113 height 23
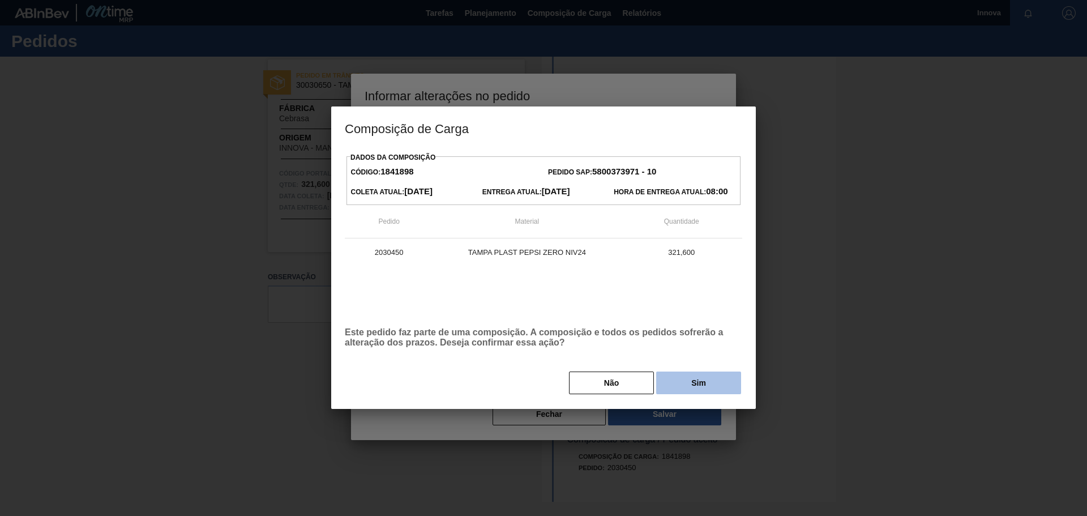
click at [695, 383] on button "Sim" at bounding box center [698, 382] width 85 height 23
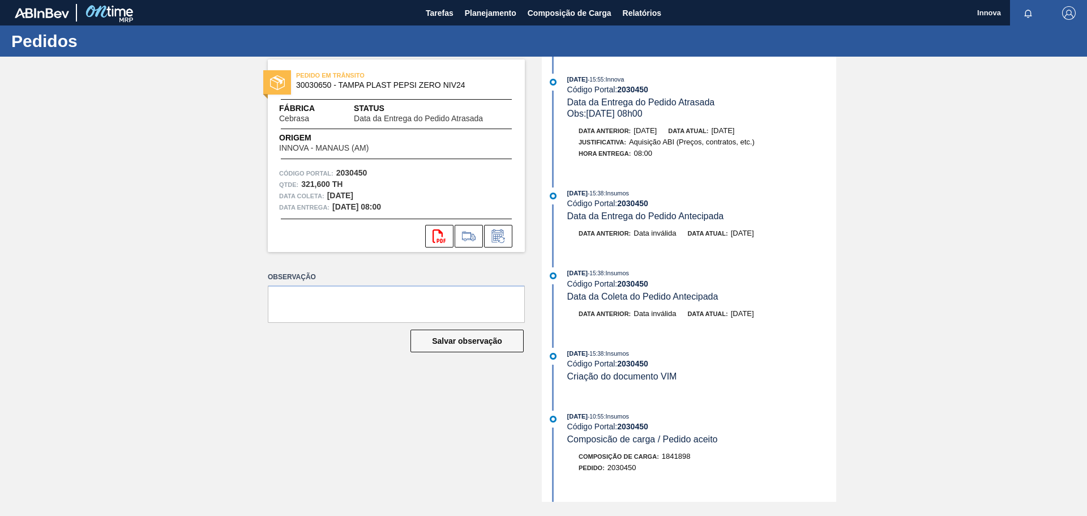
click at [139, 125] on div "PEDIDO EM TRÂNSITO 30030650 - TAMPA PLAST PEPSI ZERO NIV24 Fábrica Cebrasa Stat…" at bounding box center [543, 279] width 1087 height 445
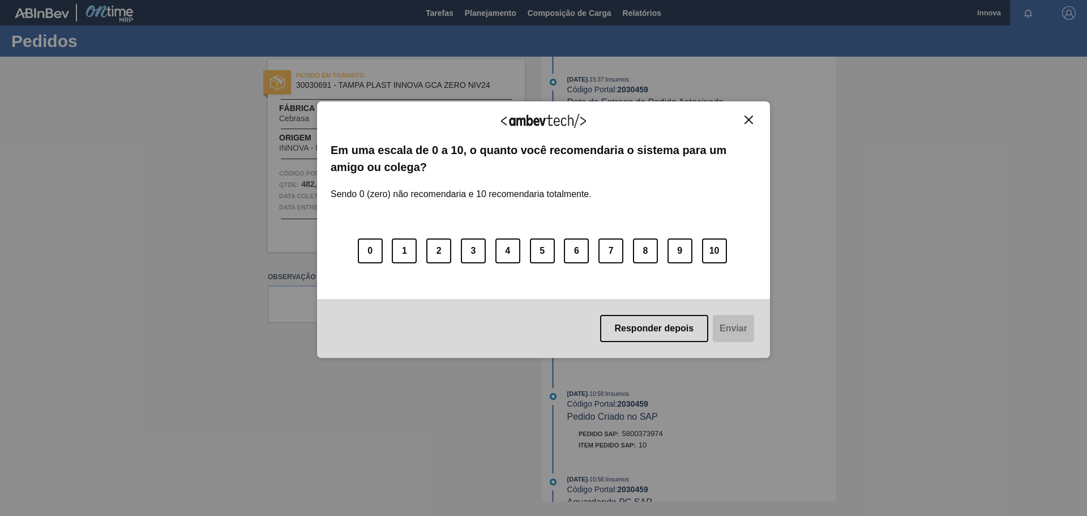
click at [752, 115] on button "Close" at bounding box center [748, 120] width 15 height 10
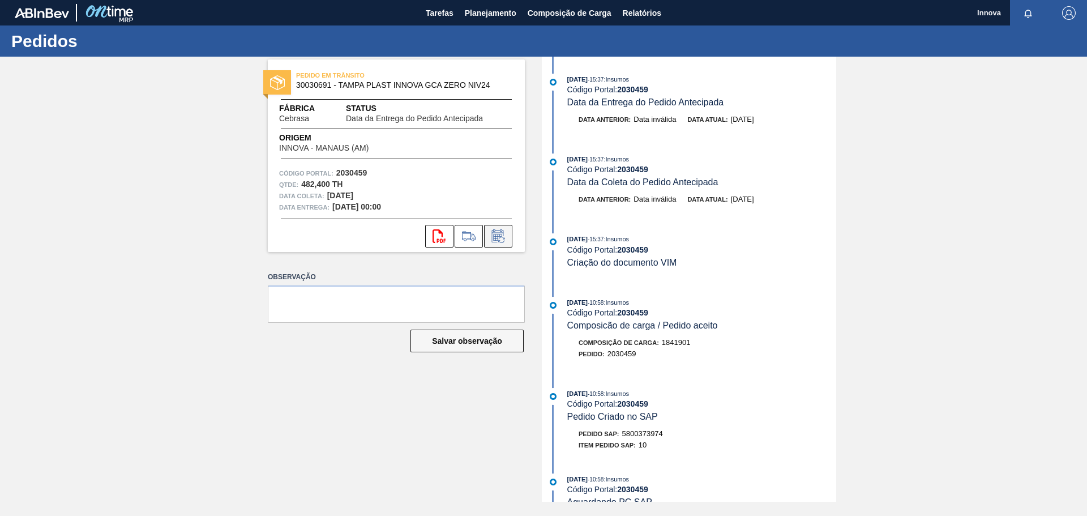
click at [498, 239] on icon at bounding box center [497, 237] width 8 height 7
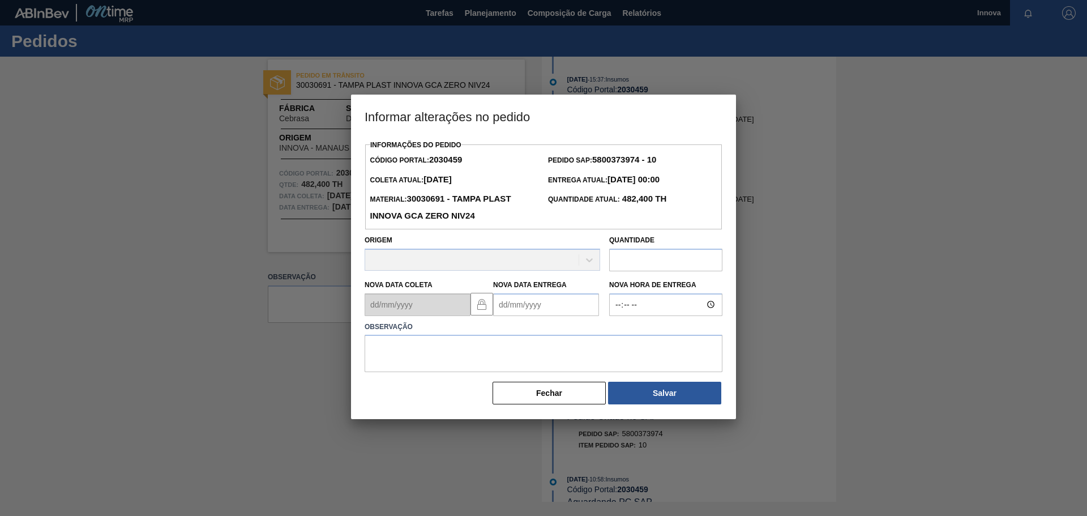
click at [534, 315] on Entrega2030459 "Nova Data Entrega" at bounding box center [546, 304] width 106 height 23
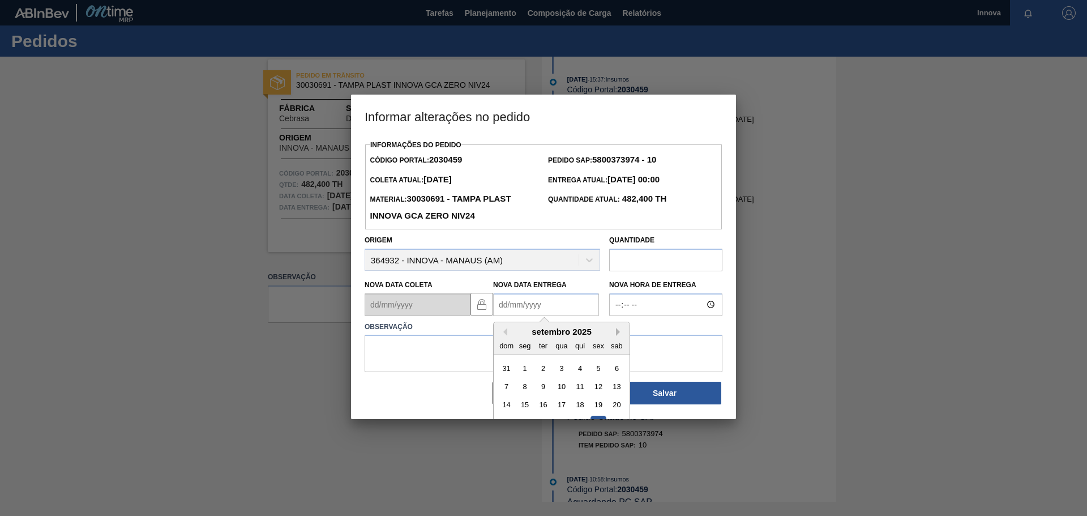
click at [619, 335] on button "Next Month" at bounding box center [620, 332] width 8 height 8
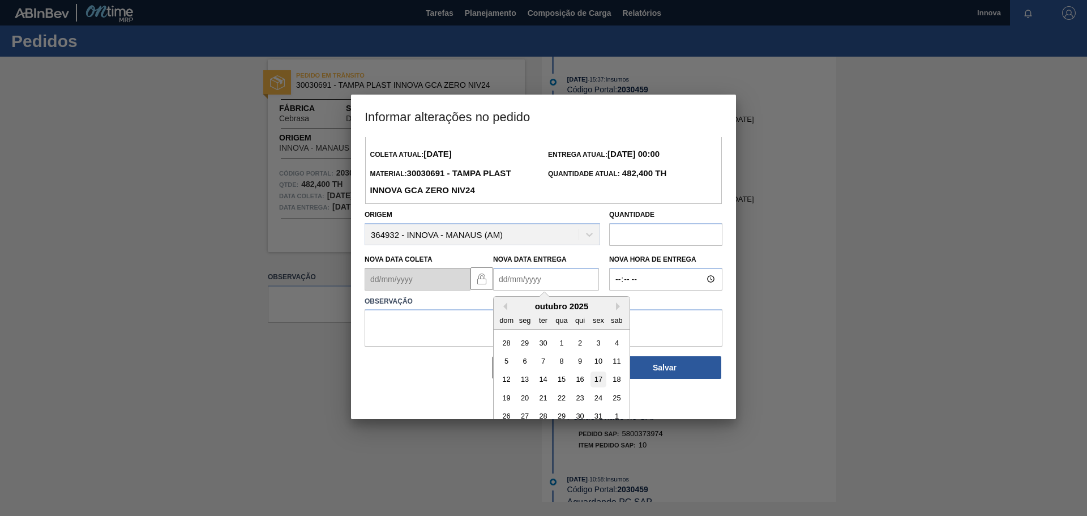
scroll to position [38, 0]
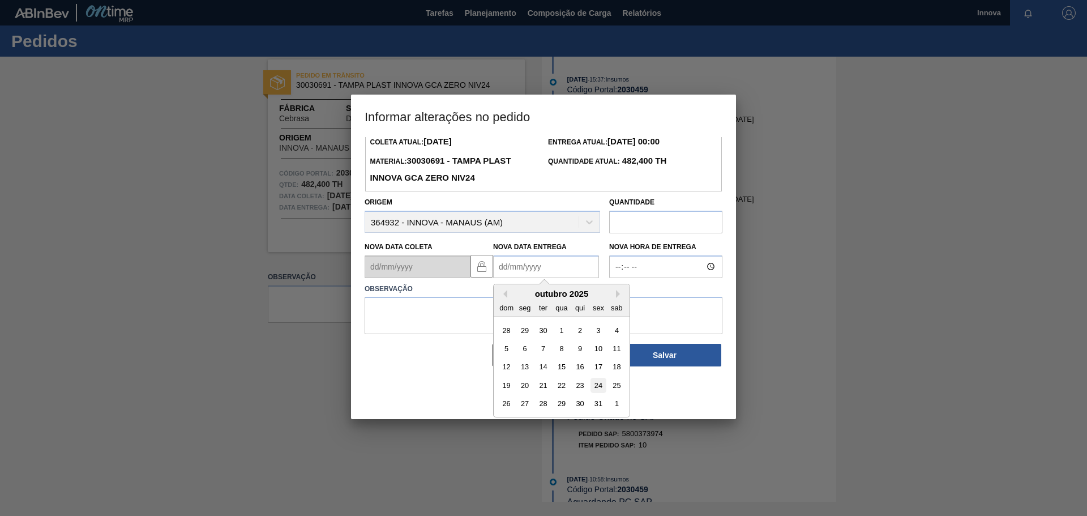
click at [602, 389] on div "24" at bounding box center [597, 385] width 15 height 15
type Entrega2030459 "[DATE]"
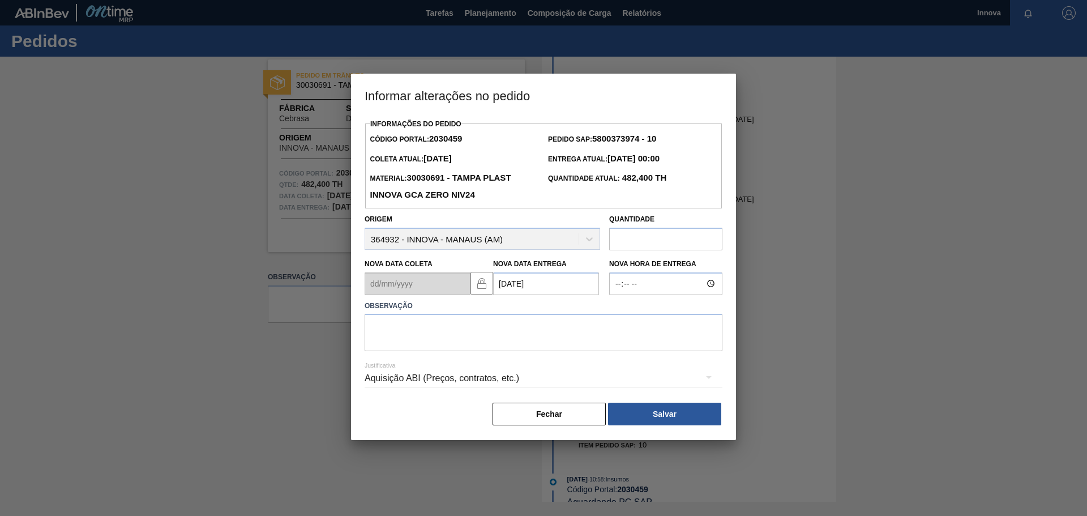
scroll to position [0, 0]
click at [633, 293] on input "Nova Hora de Entrega" at bounding box center [665, 283] width 113 height 23
type input "08:00"
type textarea "[DATE] 08h00"
click at [677, 425] on button "Salvar" at bounding box center [664, 414] width 113 height 23
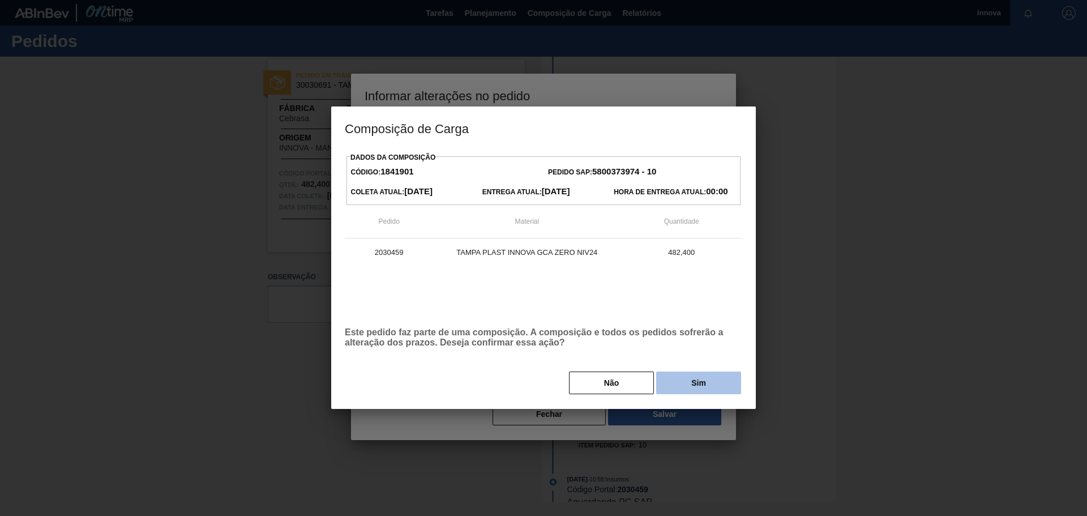
click at [697, 383] on button "Sim" at bounding box center [698, 382] width 85 height 23
